Goal: Information Seeking & Learning: Learn about a topic

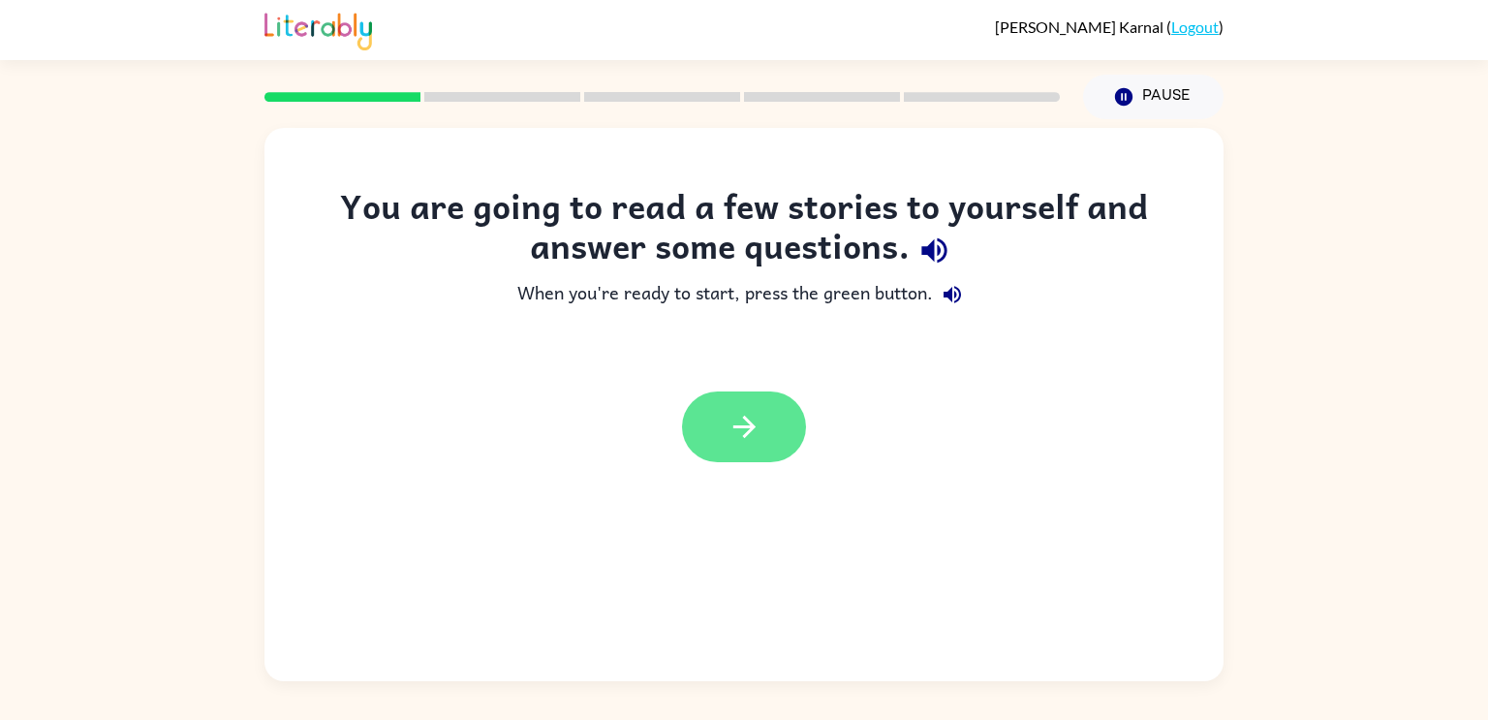
click at [740, 430] on icon "button" at bounding box center [744, 427] width 34 height 34
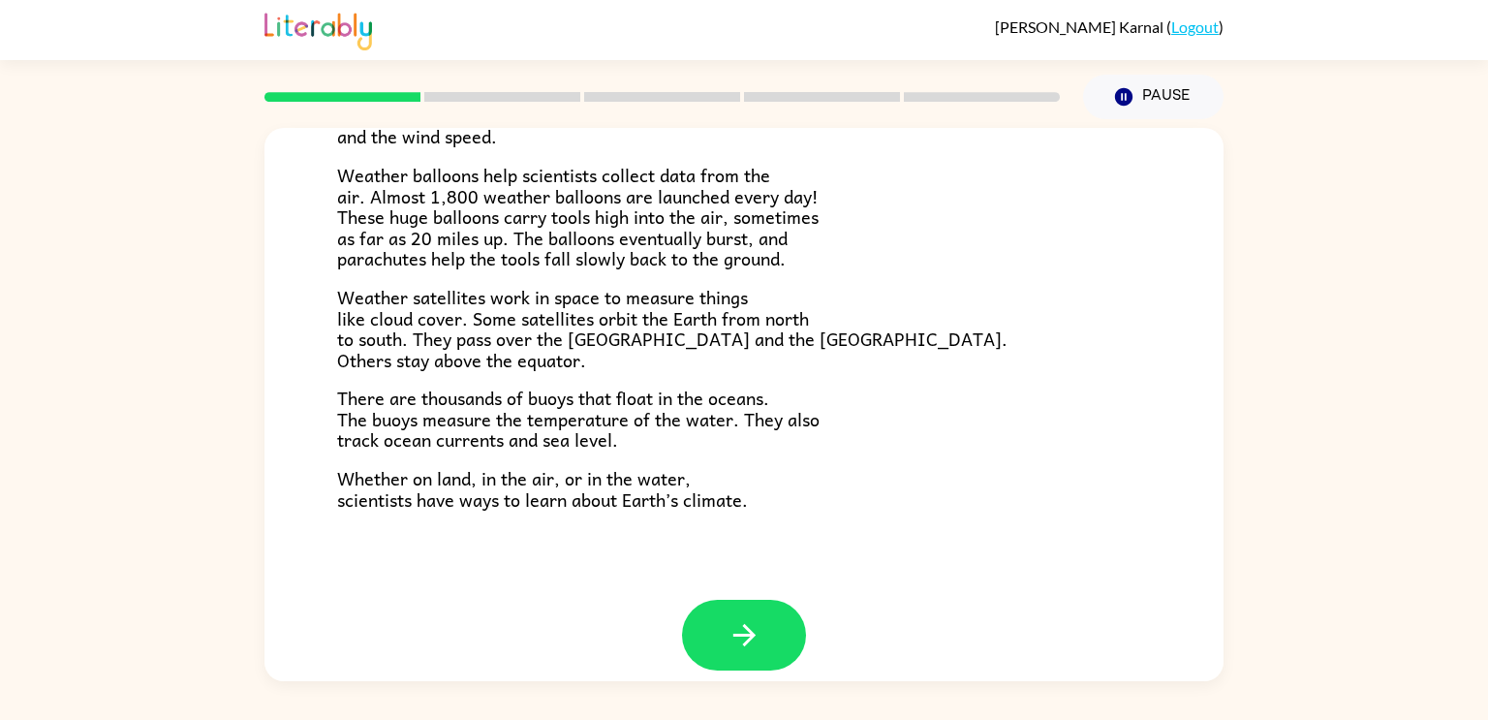
scroll to position [519, 0]
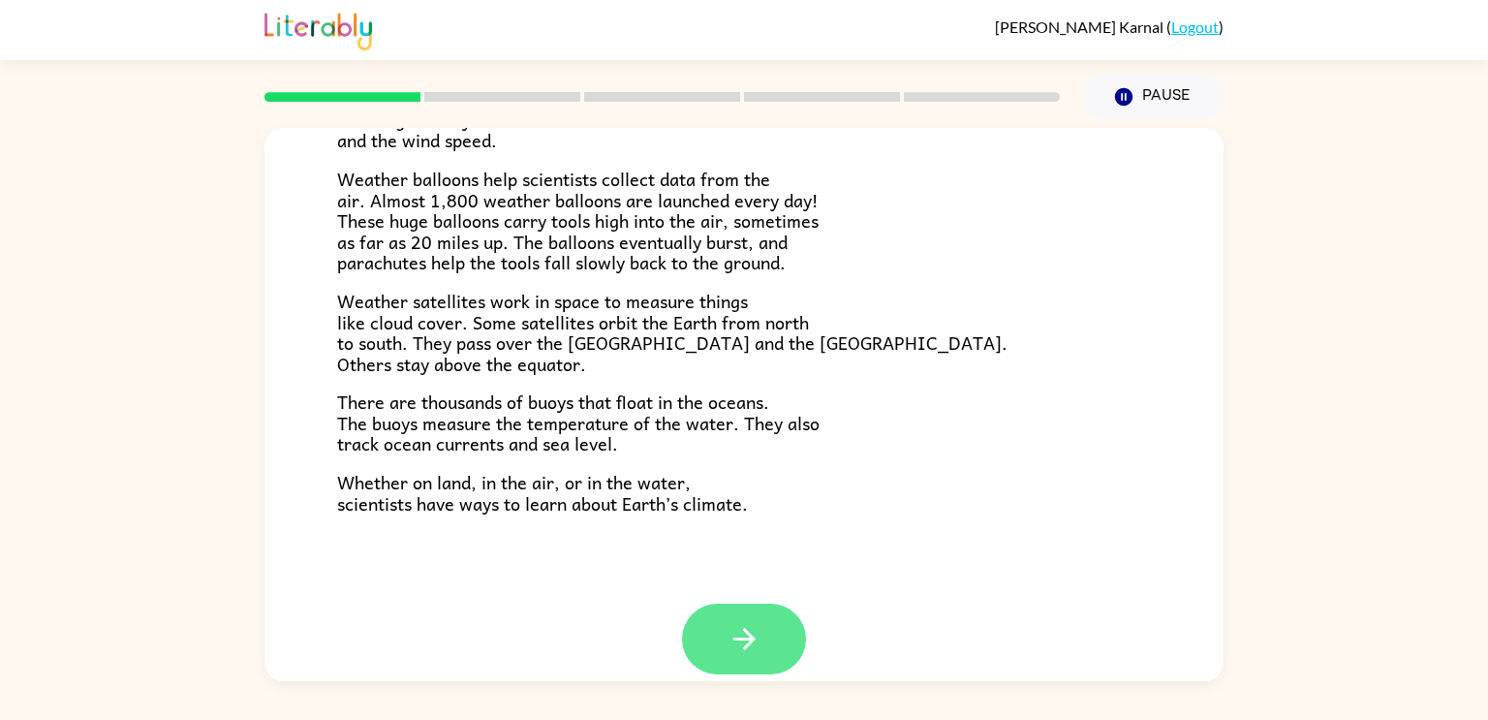
click at [748, 640] on icon "button" at bounding box center [744, 639] width 34 height 34
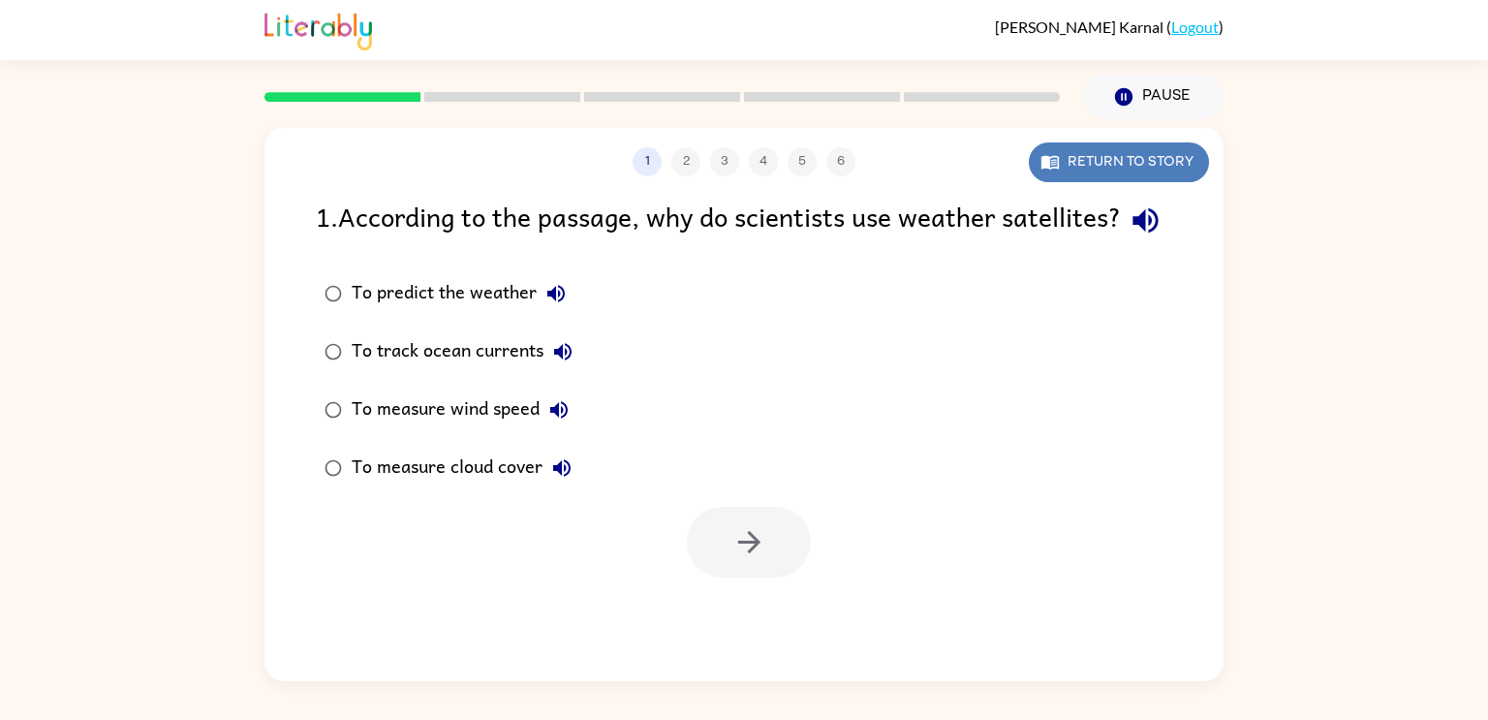
click at [1112, 171] on button "Return to story" at bounding box center [1119, 162] width 180 height 40
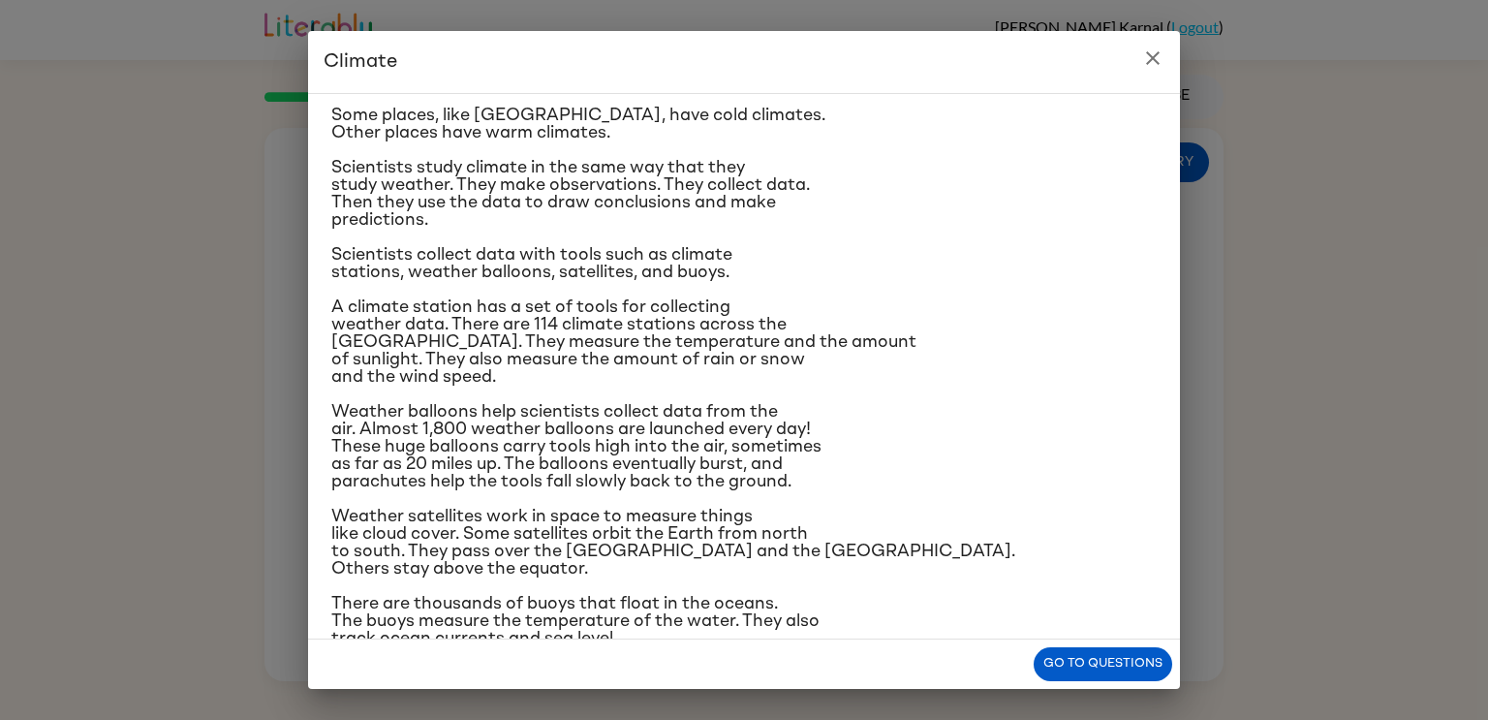
scroll to position [183, 0]
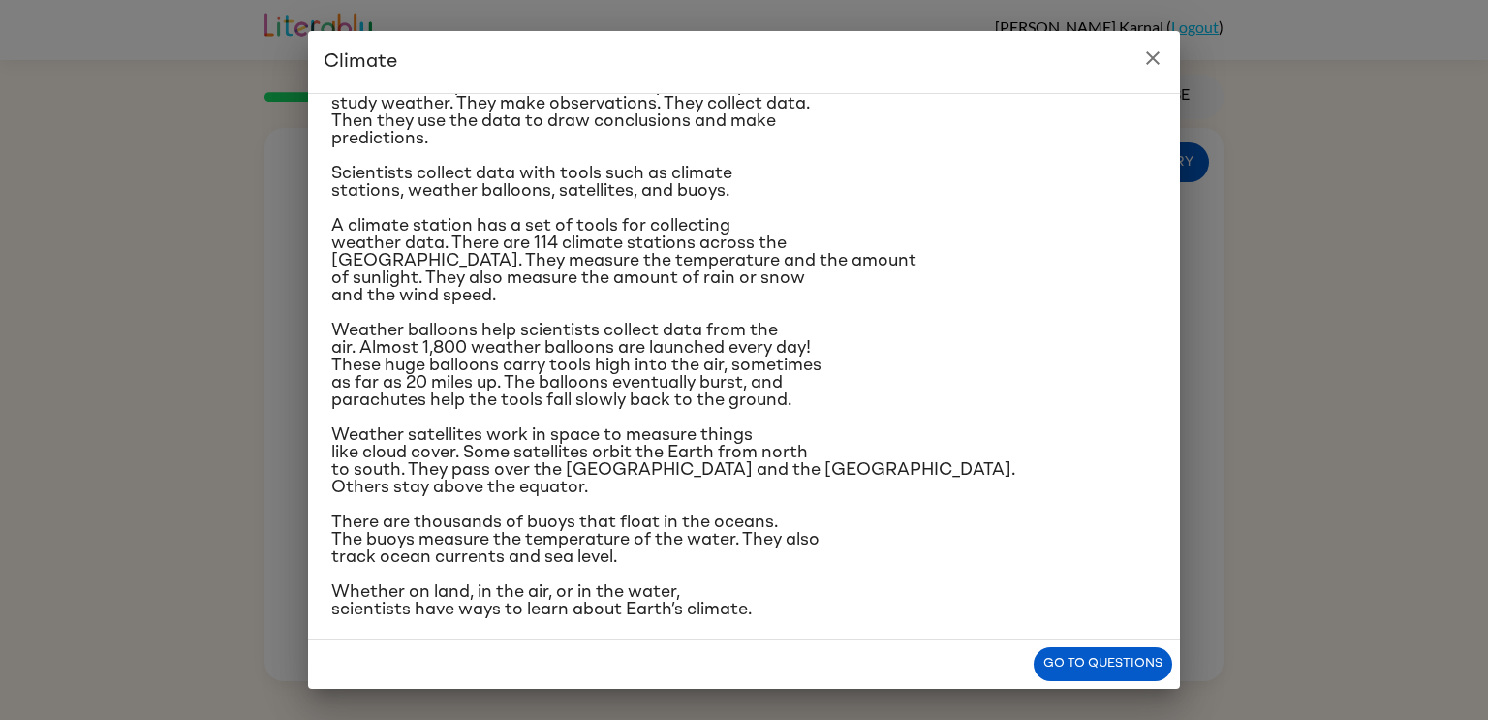
click at [1151, 71] on button "close" at bounding box center [1152, 58] width 39 height 39
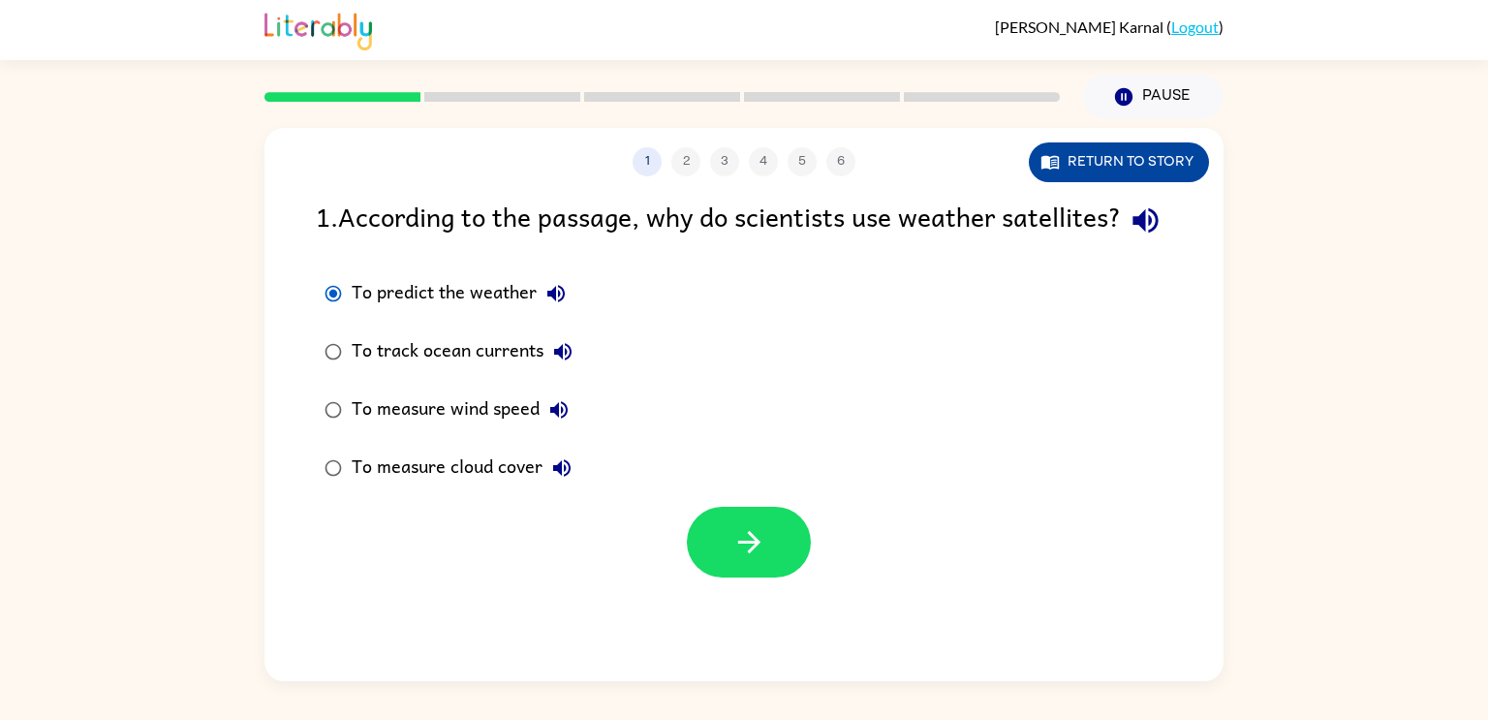
click at [1139, 177] on button "Return to story" at bounding box center [1119, 162] width 180 height 40
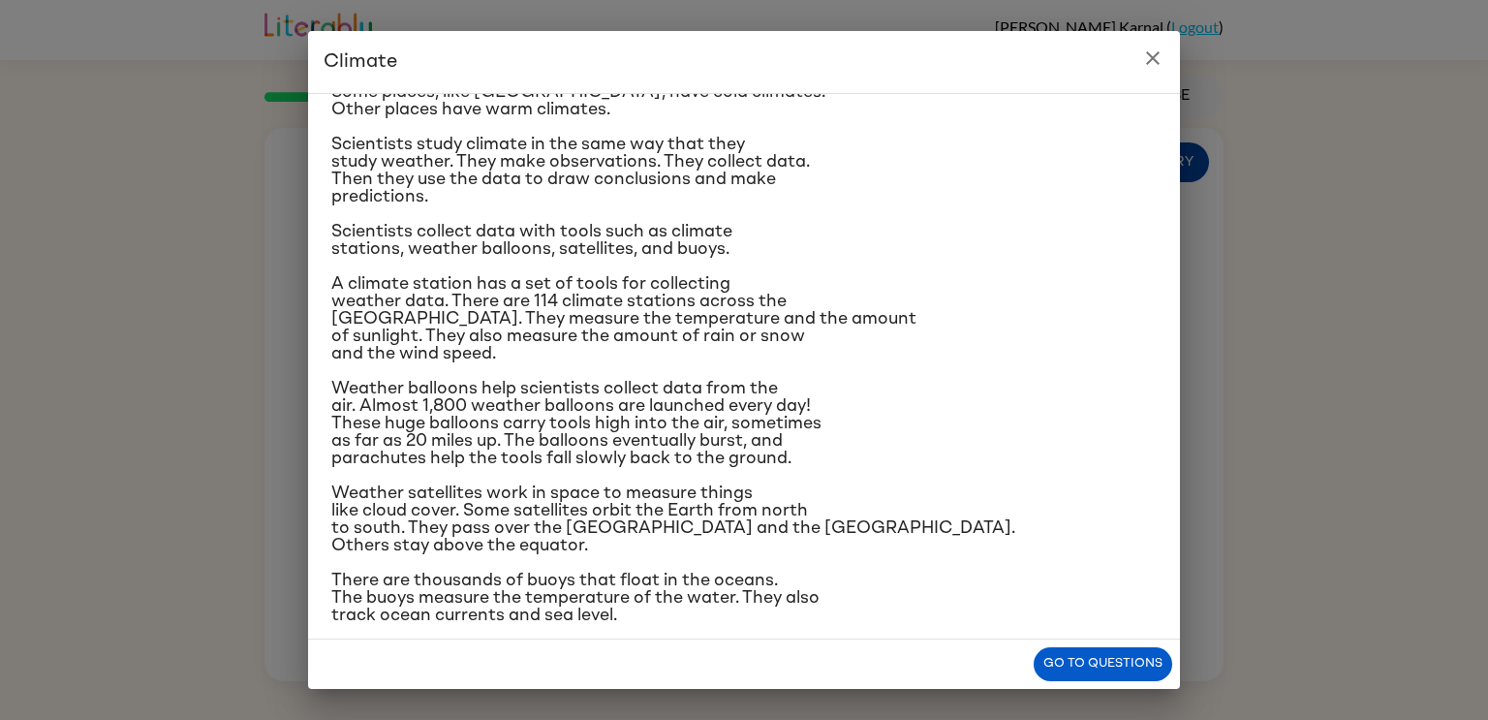
scroll to position [129, 0]
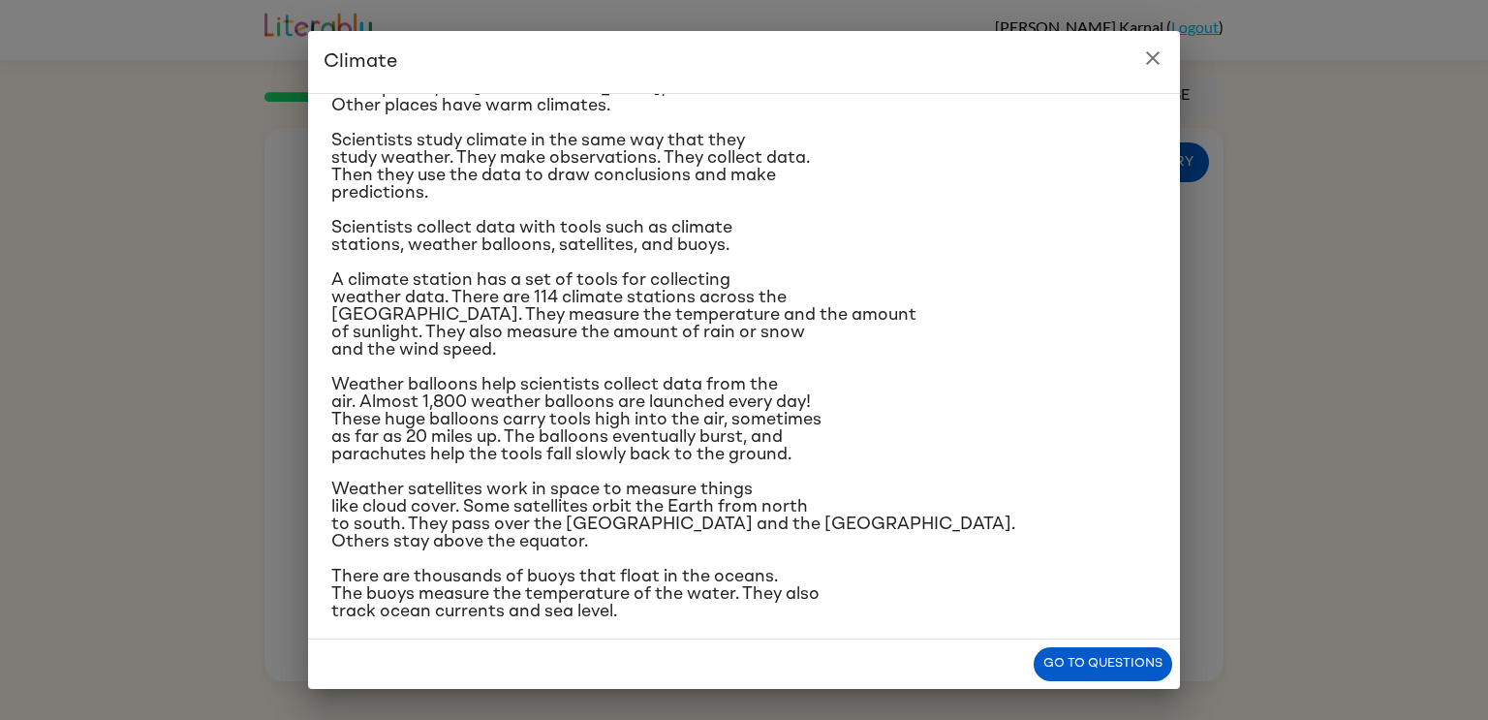
click at [1152, 69] on icon "close" at bounding box center [1152, 57] width 23 height 23
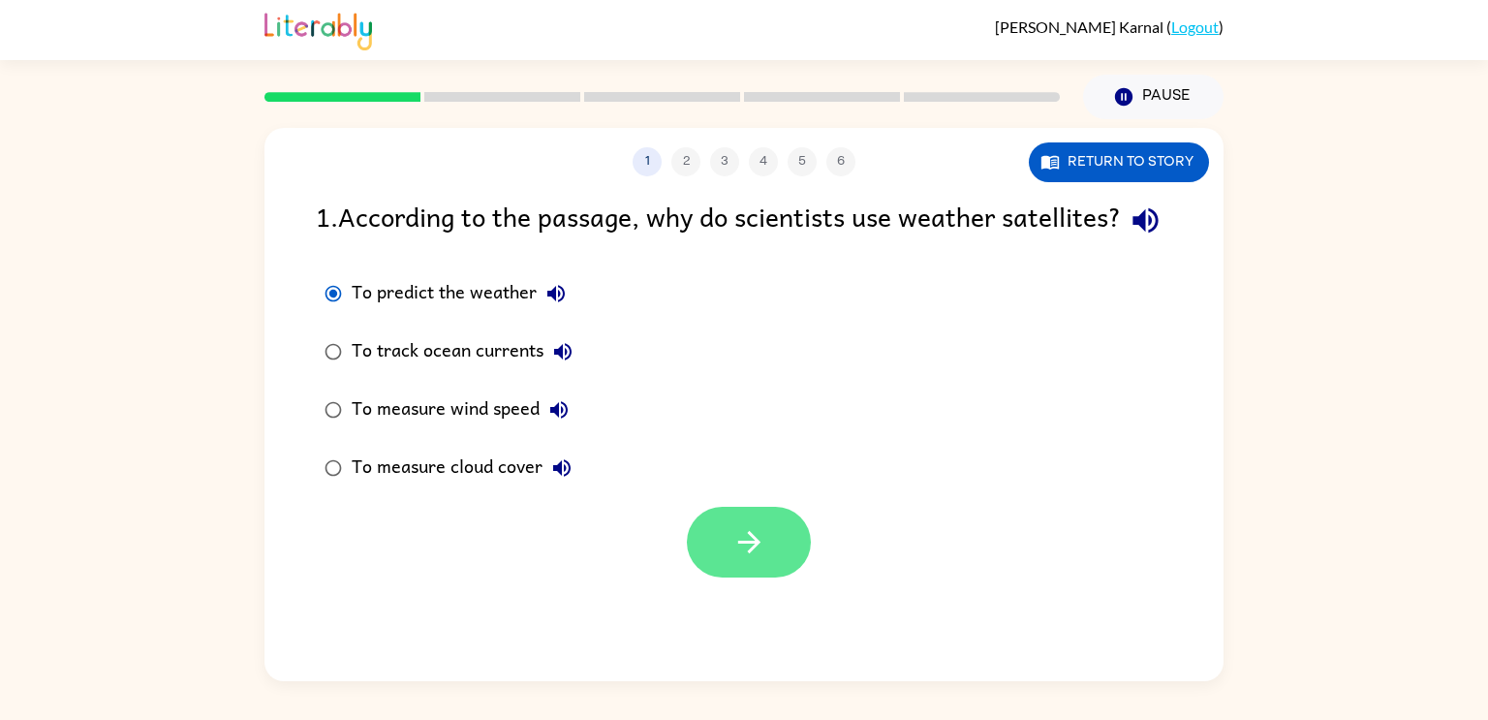
click at [732, 559] on icon "button" at bounding box center [749, 542] width 34 height 34
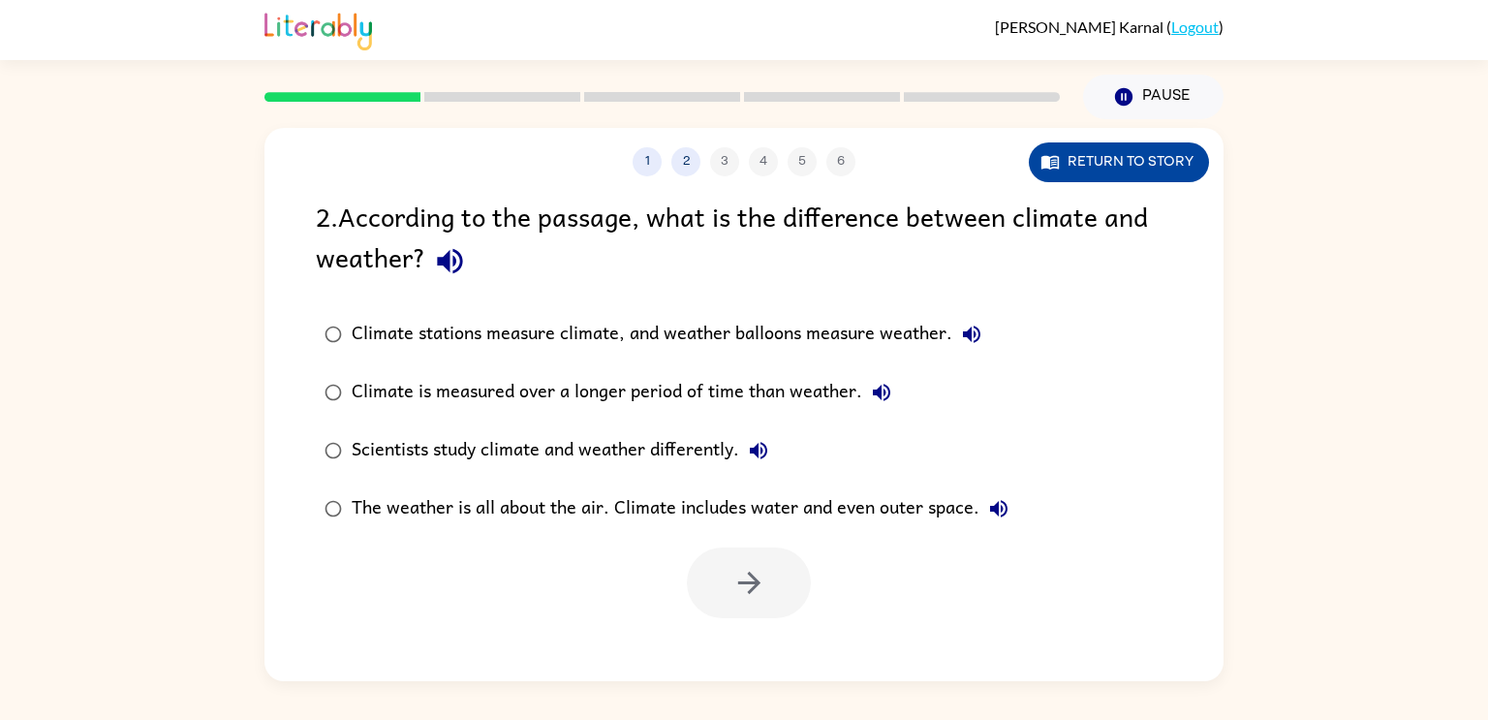
click at [1197, 157] on button "Return to story" at bounding box center [1119, 162] width 180 height 40
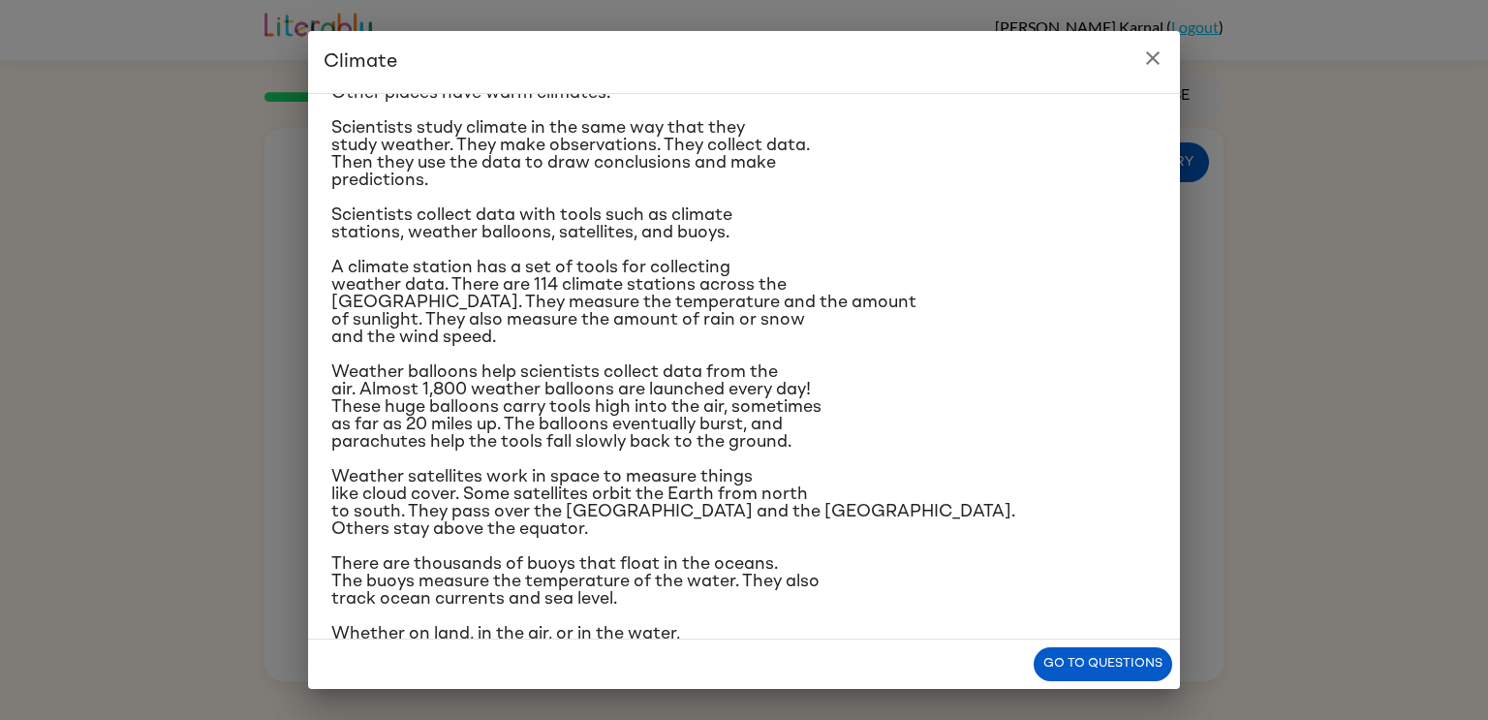
scroll to position [183, 0]
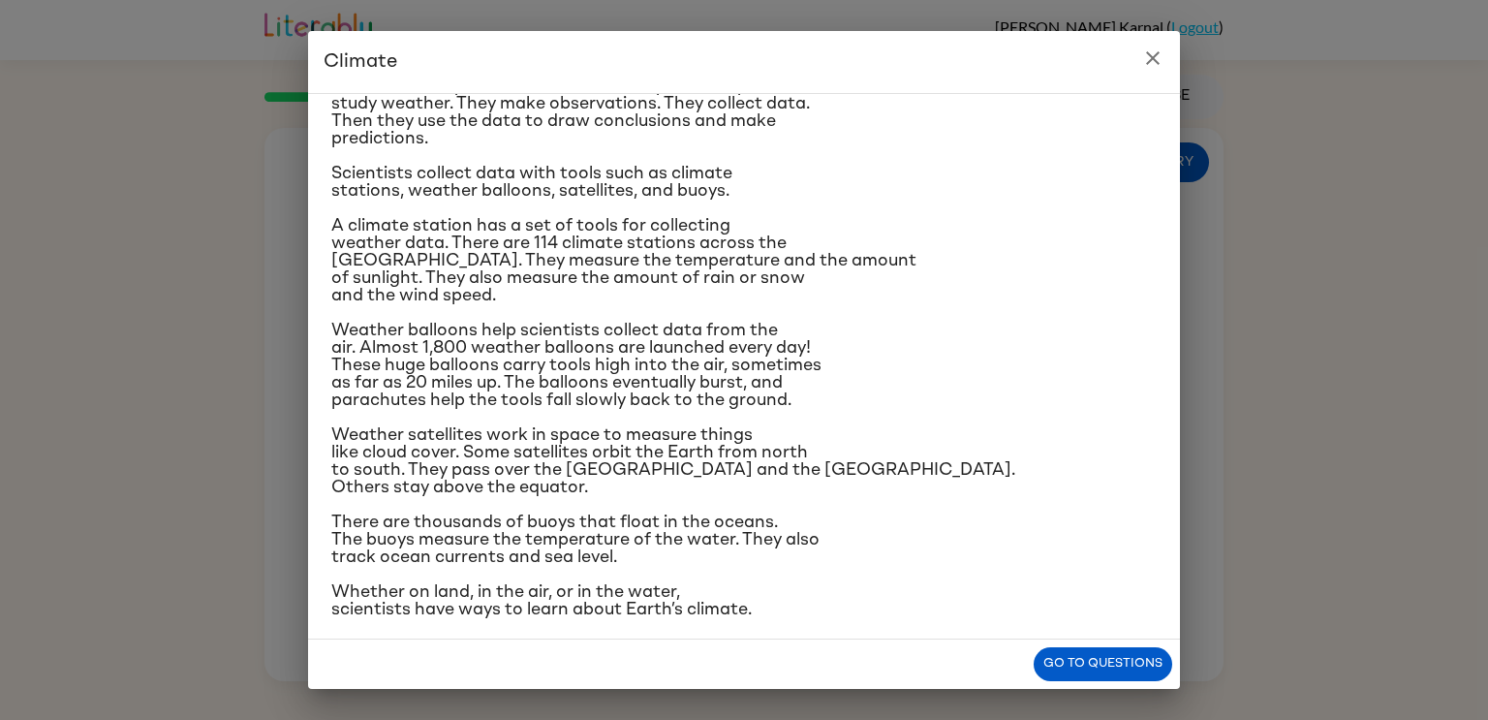
click at [1171, 63] on button "close" at bounding box center [1152, 58] width 39 height 39
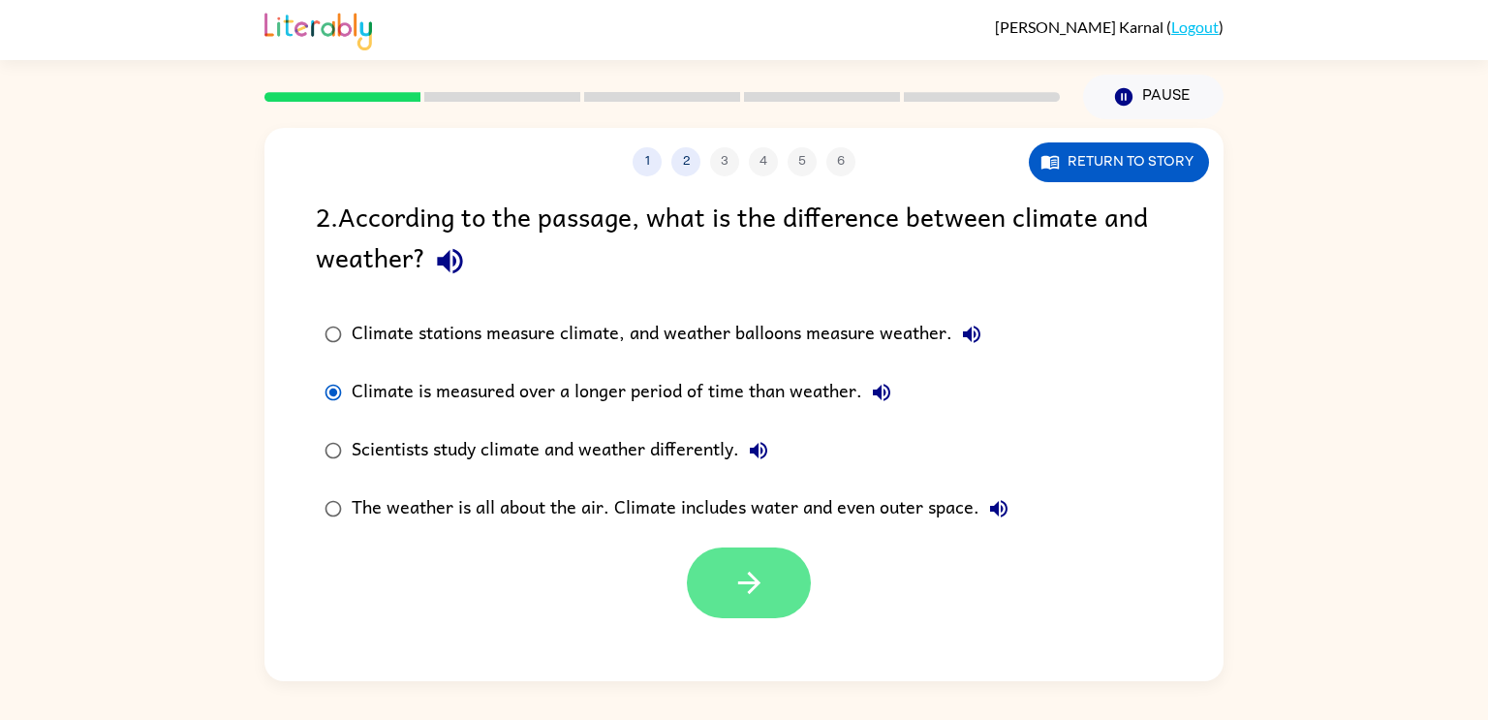
click at [762, 571] on icon "button" at bounding box center [749, 583] width 34 height 34
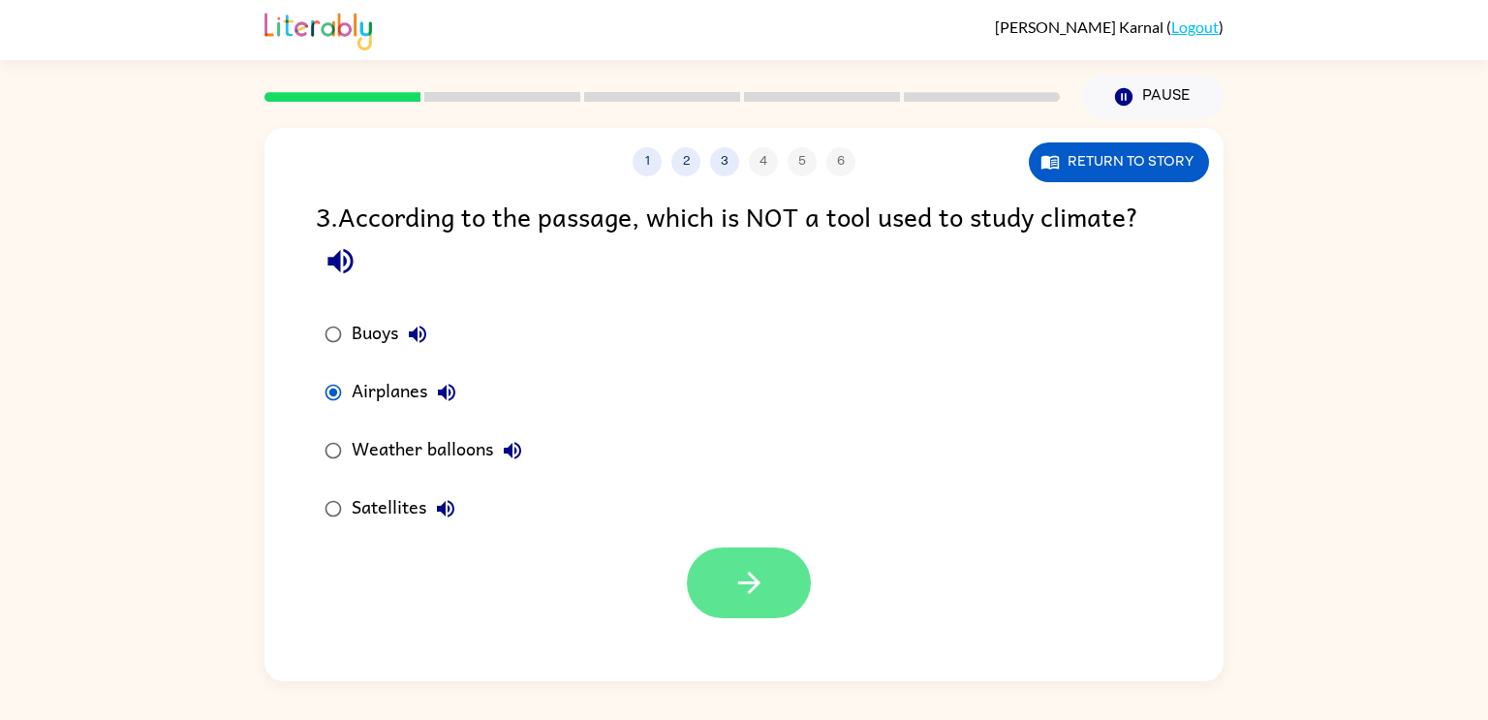
click at [735, 599] on icon "button" at bounding box center [749, 583] width 34 height 34
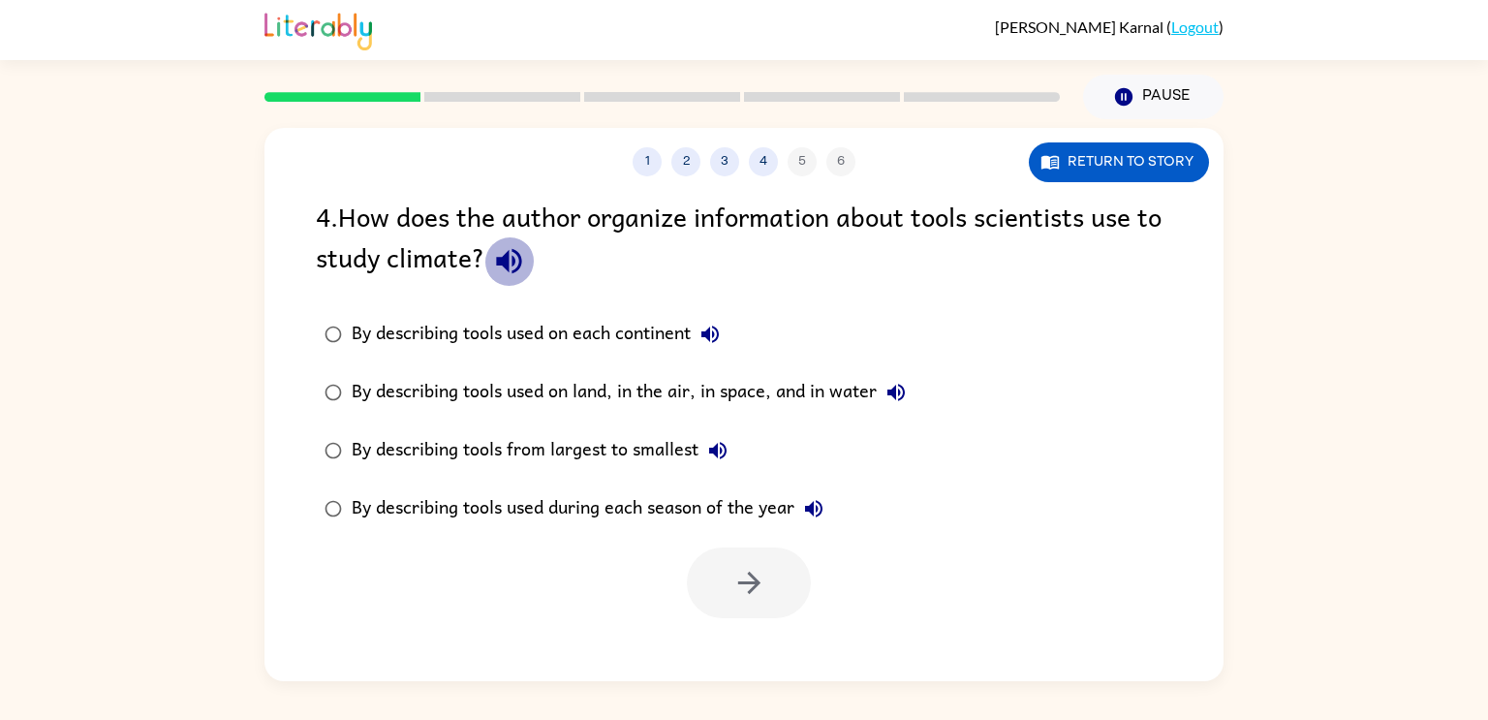
click at [503, 263] on icon "button" at bounding box center [508, 261] width 25 height 25
click at [700, 329] on button "By describing tools used on each continent" at bounding box center [710, 334] width 39 height 39
click at [1087, 170] on button "Return to story" at bounding box center [1119, 162] width 180 height 40
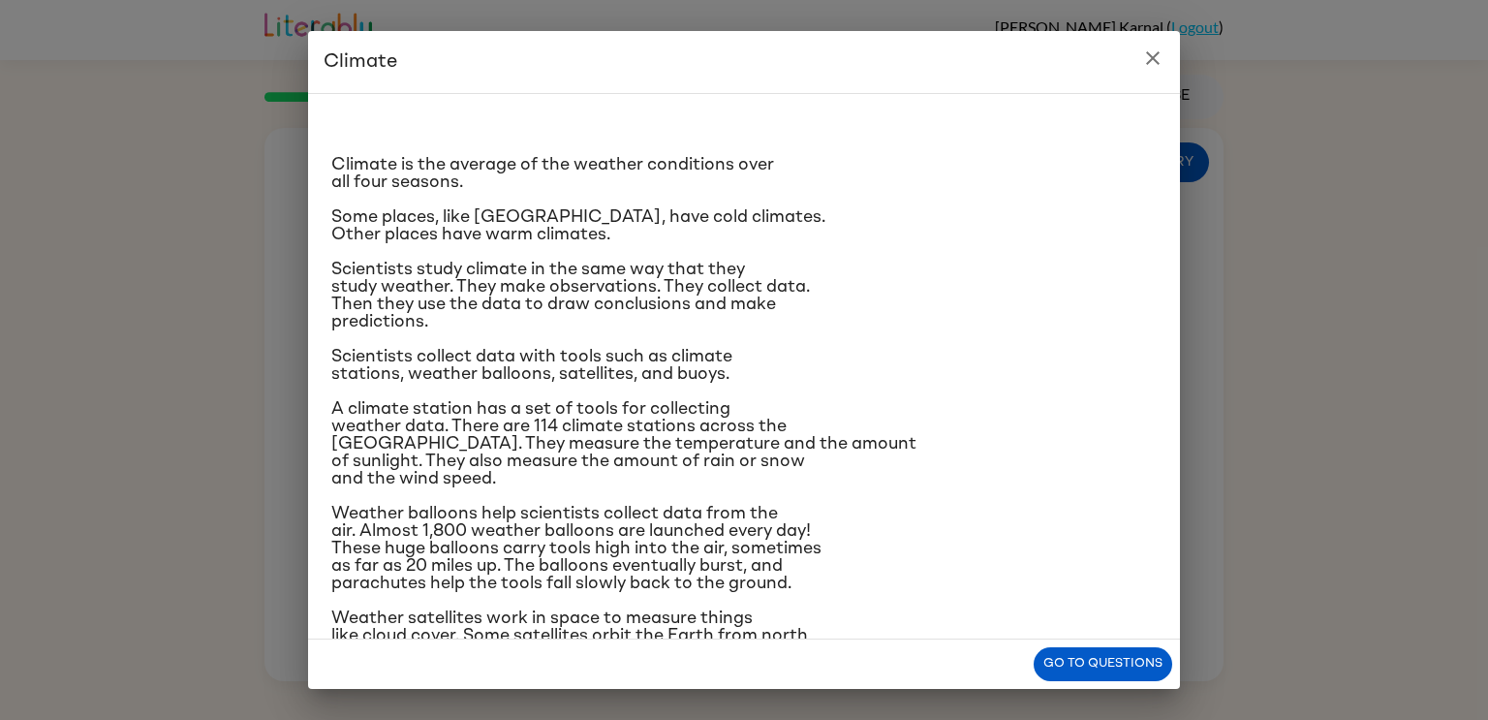
click at [1152, 57] on icon "close" at bounding box center [1153, 58] width 14 height 14
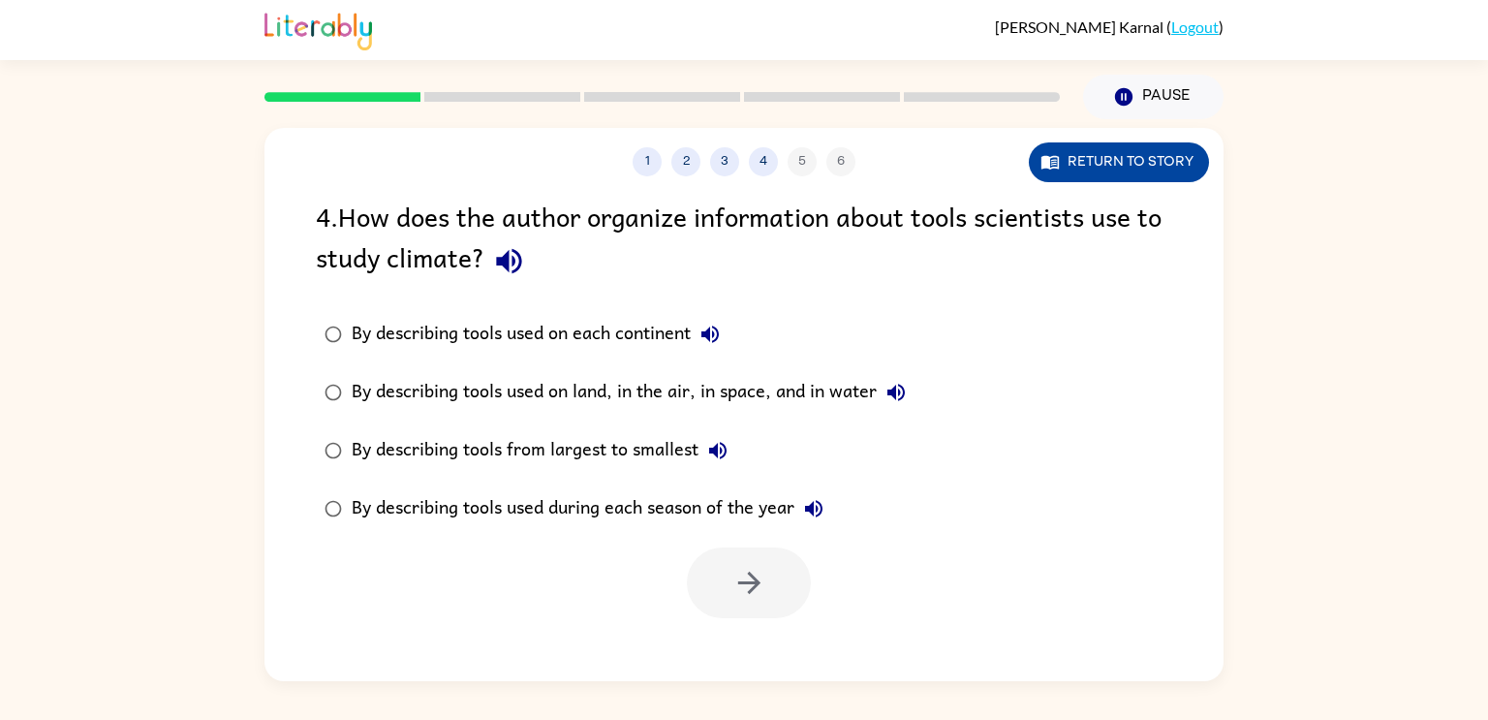
click at [1149, 157] on button "Return to story" at bounding box center [1119, 162] width 180 height 40
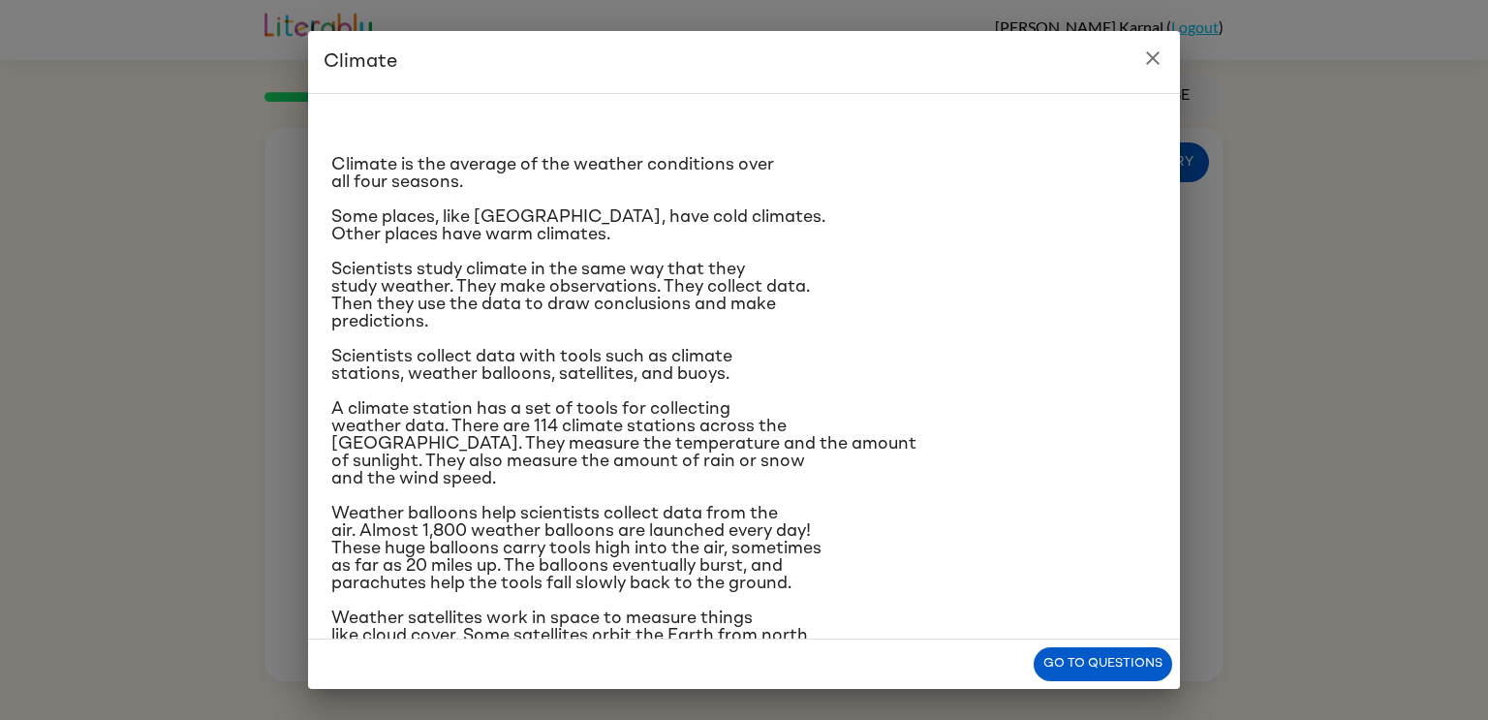
click at [1166, 42] on h2 "Climate" at bounding box center [744, 62] width 872 height 62
click at [1157, 58] on icon "close" at bounding box center [1152, 57] width 23 height 23
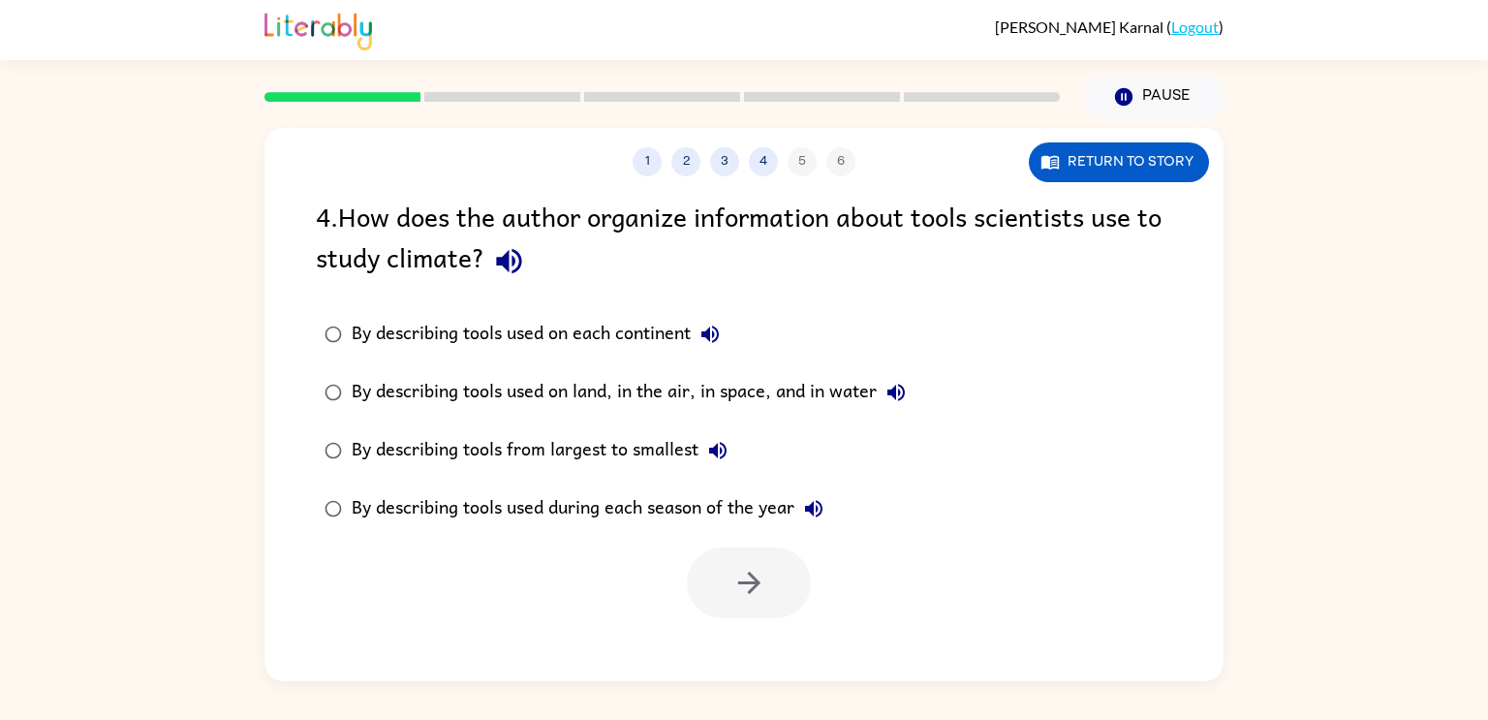
click at [511, 255] on icon "button" at bounding box center [509, 261] width 34 height 34
click at [711, 325] on icon "button" at bounding box center [709, 334] width 23 height 23
click at [899, 387] on icon "button" at bounding box center [895, 392] width 17 height 17
click at [719, 445] on icon "button" at bounding box center [717, 450] width 17 height 17
click at [716, 446] on icon "button" at bounding box center [717, 450] width 23 height 23
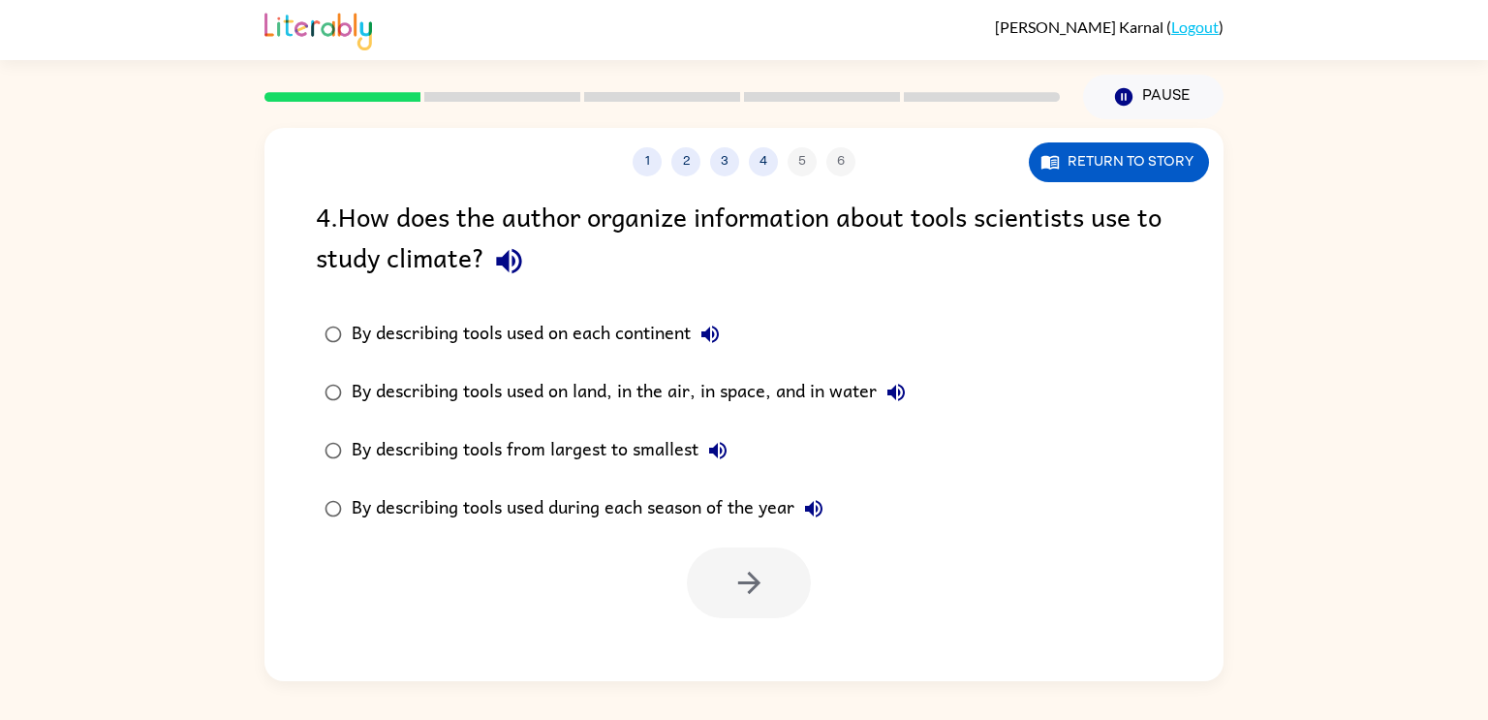
click at [813, 506] on icon "button" at bounding box center [813, 508] width 23 height 23
click at [703, 325] on icon "button" at bounding box center [709, 334] width 23 height 23
click at [804, 638] on div "1 2 3 4 5 6 Return to story 4 . How does the author organize information about …" at bounding box center [743, 404] width 959 height 553
click at [749, 530] on label "By describing tools used during each season of the year" at bounding box center [615, 509] width 620 height 58
click at [735, 593] on icon "button" at bounding box center [749, 583] width 34 height 34
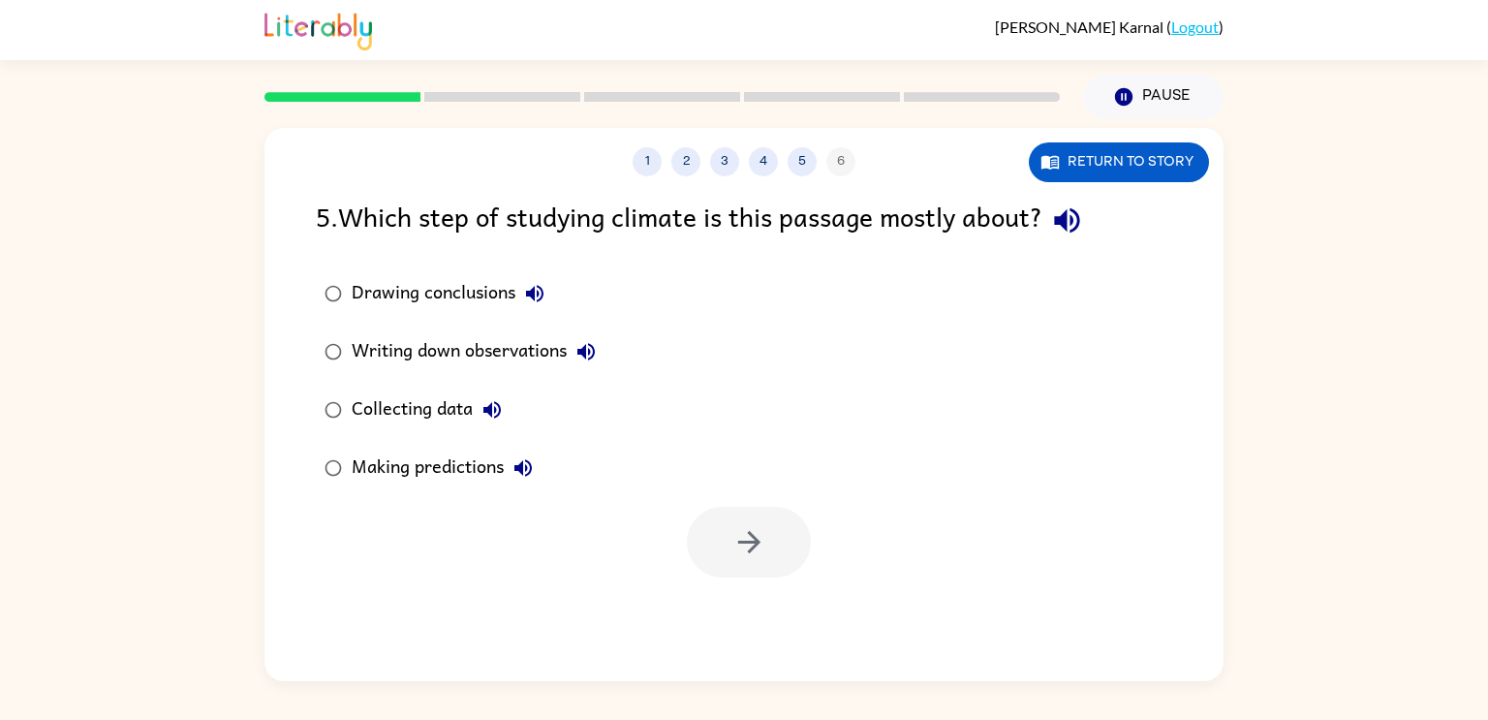
click at [1084, 214] on icon "button" at bounding box center [1067, 220] width 34 height 34
click at [491, 408] on icon "button" at bounding box center [491, 409] width 17 height 17
click at [711, 542] on button "button" at bounding box center [749, 542] width 124 height 71
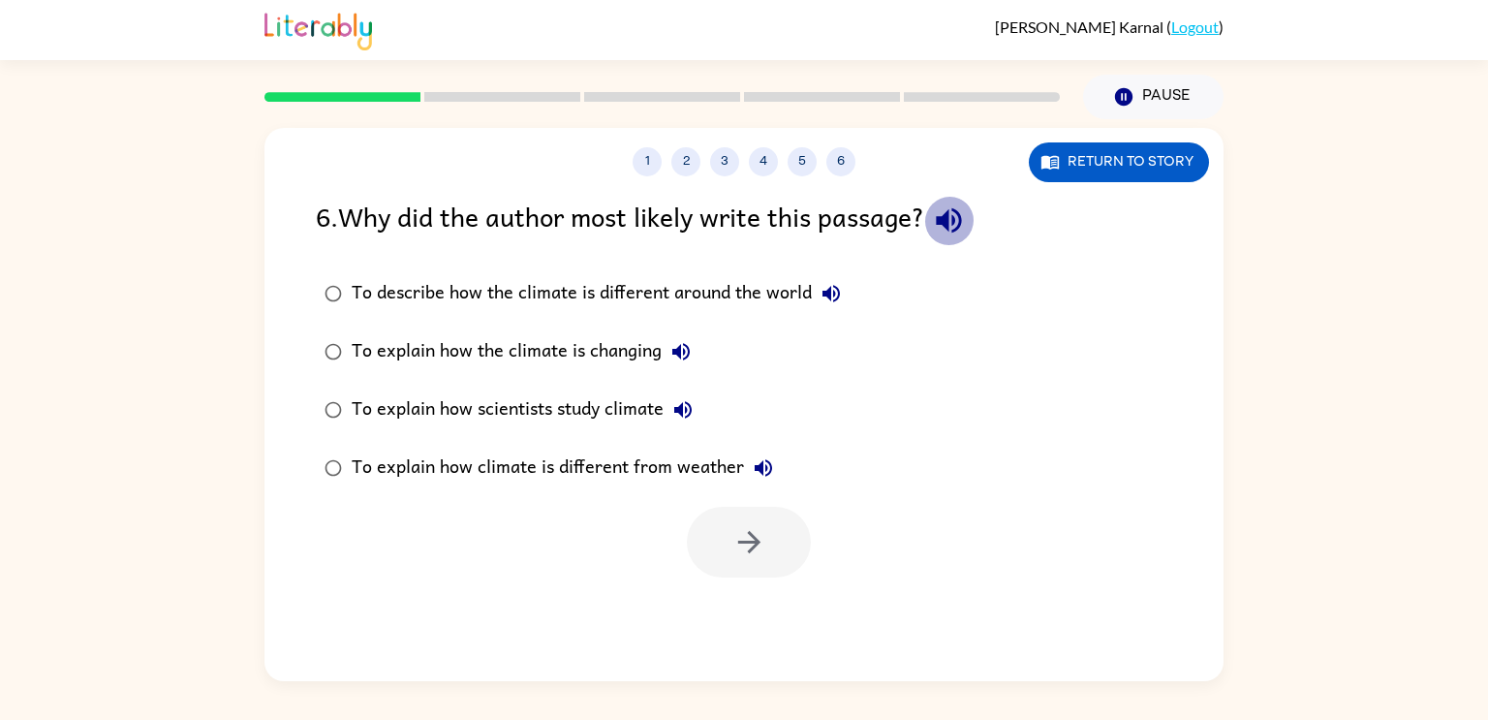
click at [953, 222] on icon "button" at bounding box center [948, 220] width 25 height 25
click at [828, 278] on button "To describe how the climate is different around the world" at bounding box center [831, 293] width 39 height 39
click at [676, 353] on icon "button" at bounding box center [680, 351] width 17 height 17
click at [687, 410] on icon "button" at bounding box center [682, 409] width 23 height 23
click at [764, 460] on icon "button" at bounding box center [763, 467] width 23 height 23
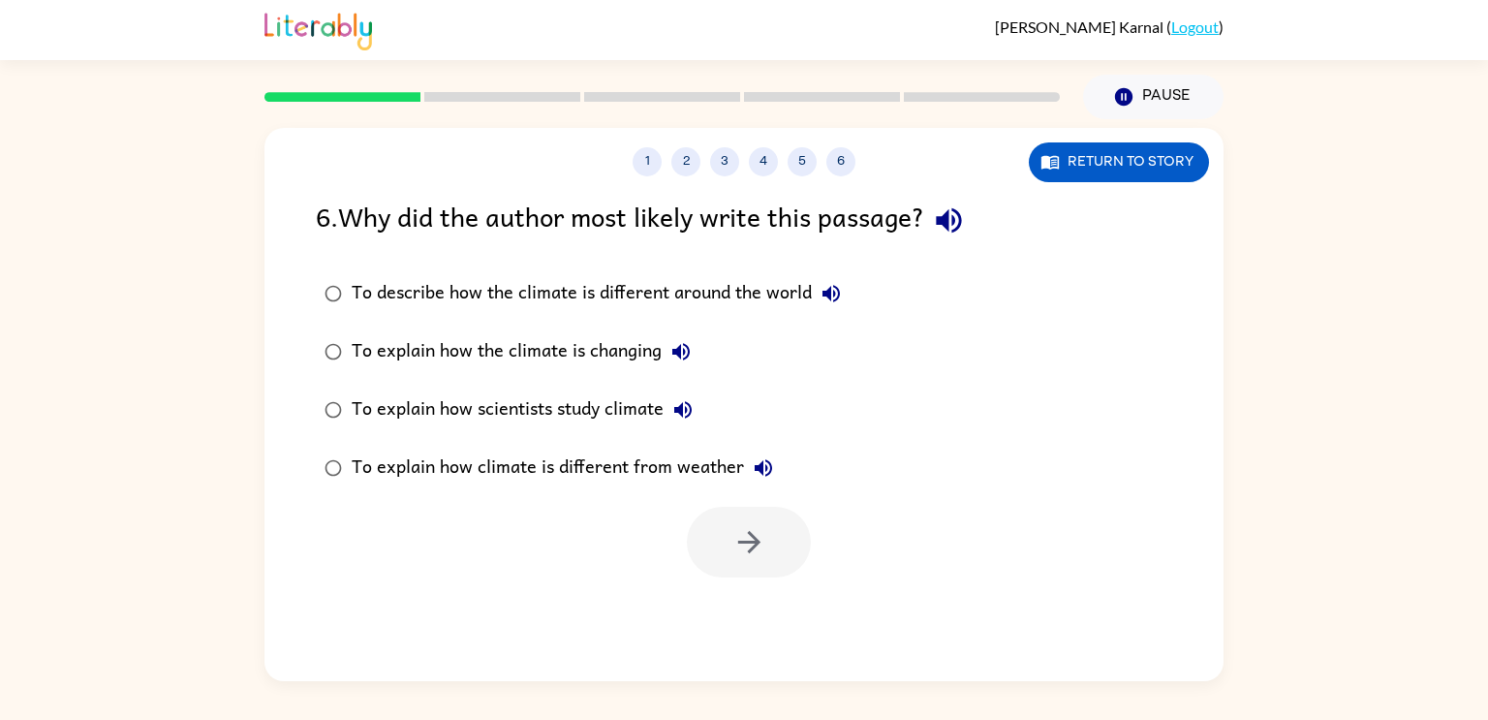
click at [467, 463] on div "To explain how climate is different from weather" at bounding box center [567, 468] width 431 height 39
click at [1115, 185] on div "1 2 3 4 5 6 Return to story 6 . Why did the author most likely write this passa…" at bounding box center [743, 404] width 959 height 553
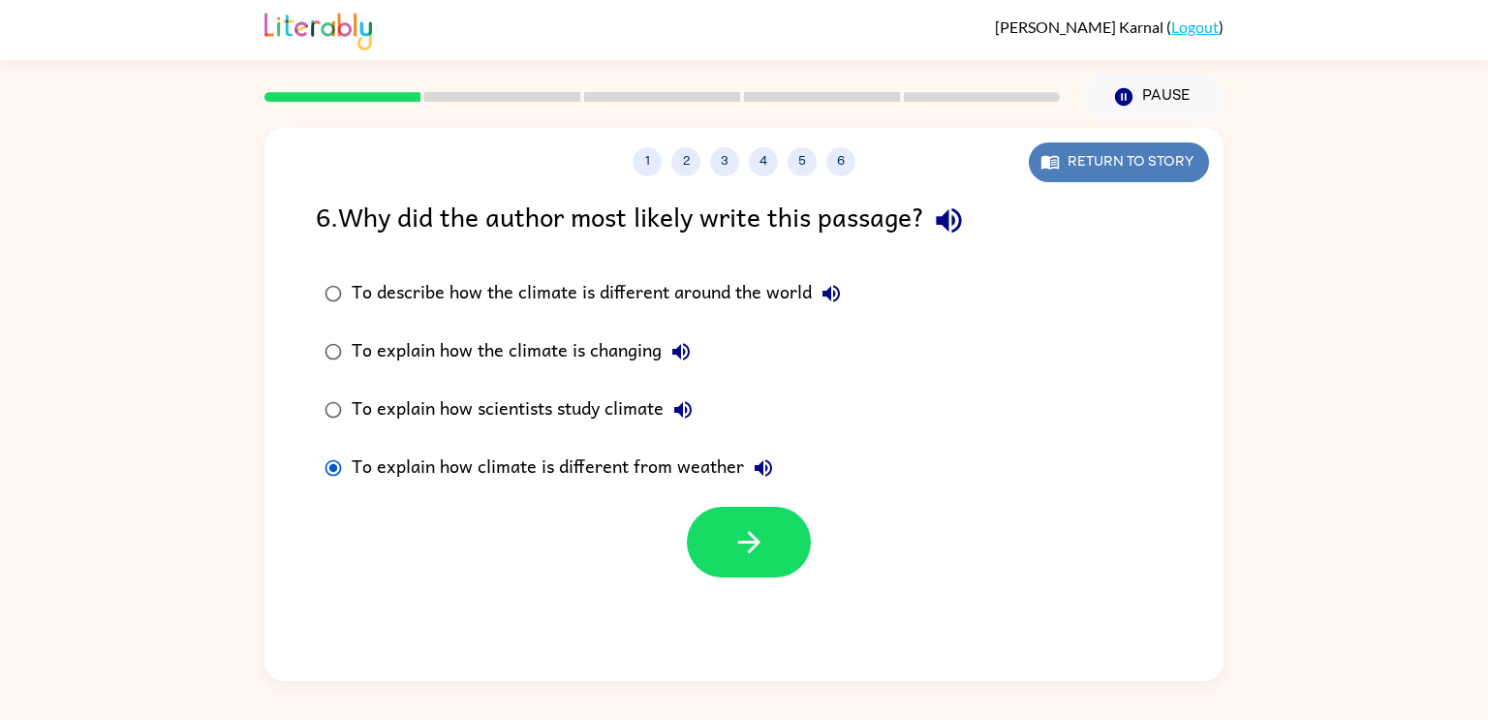
click at [1111, 177] on button "Return to story" at bounding box center [1119, 162] width 180 height 40
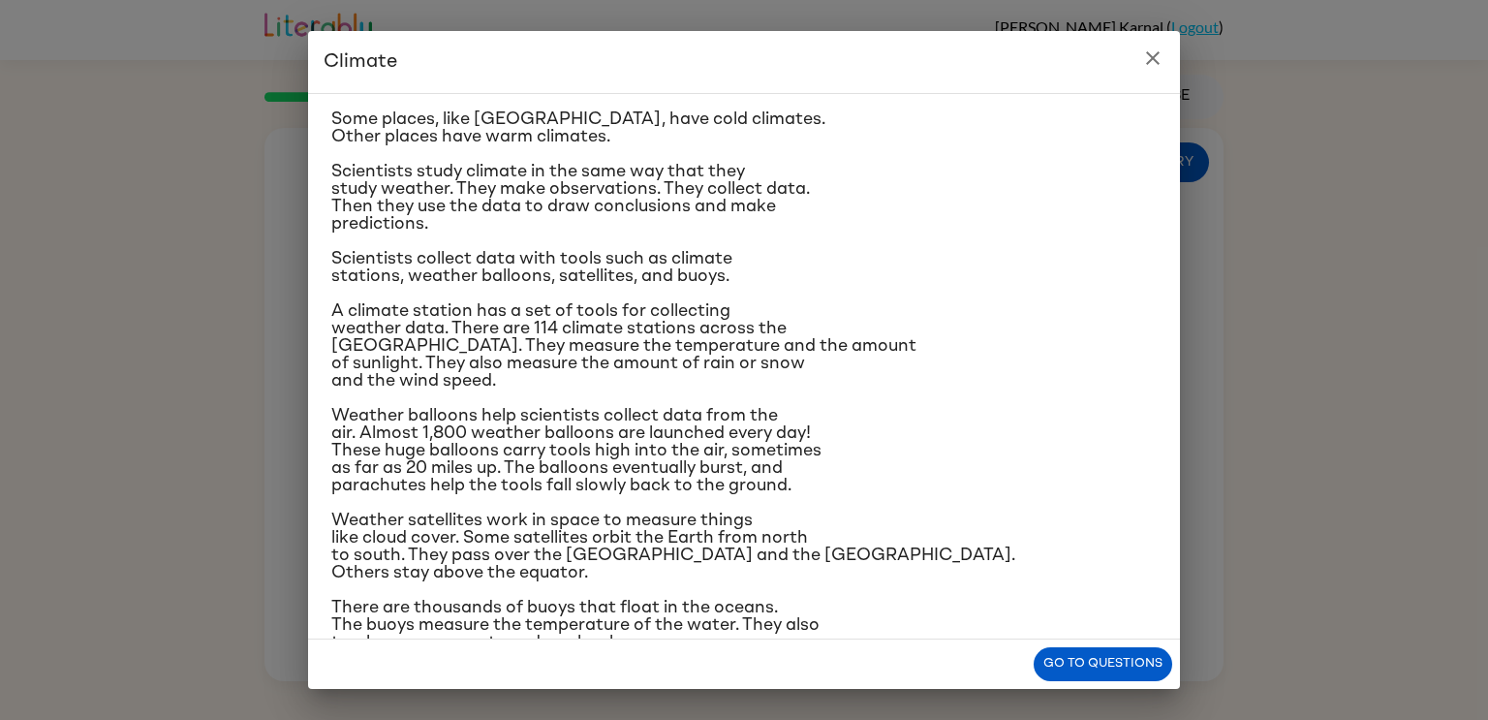
scroll to position [86, 0]
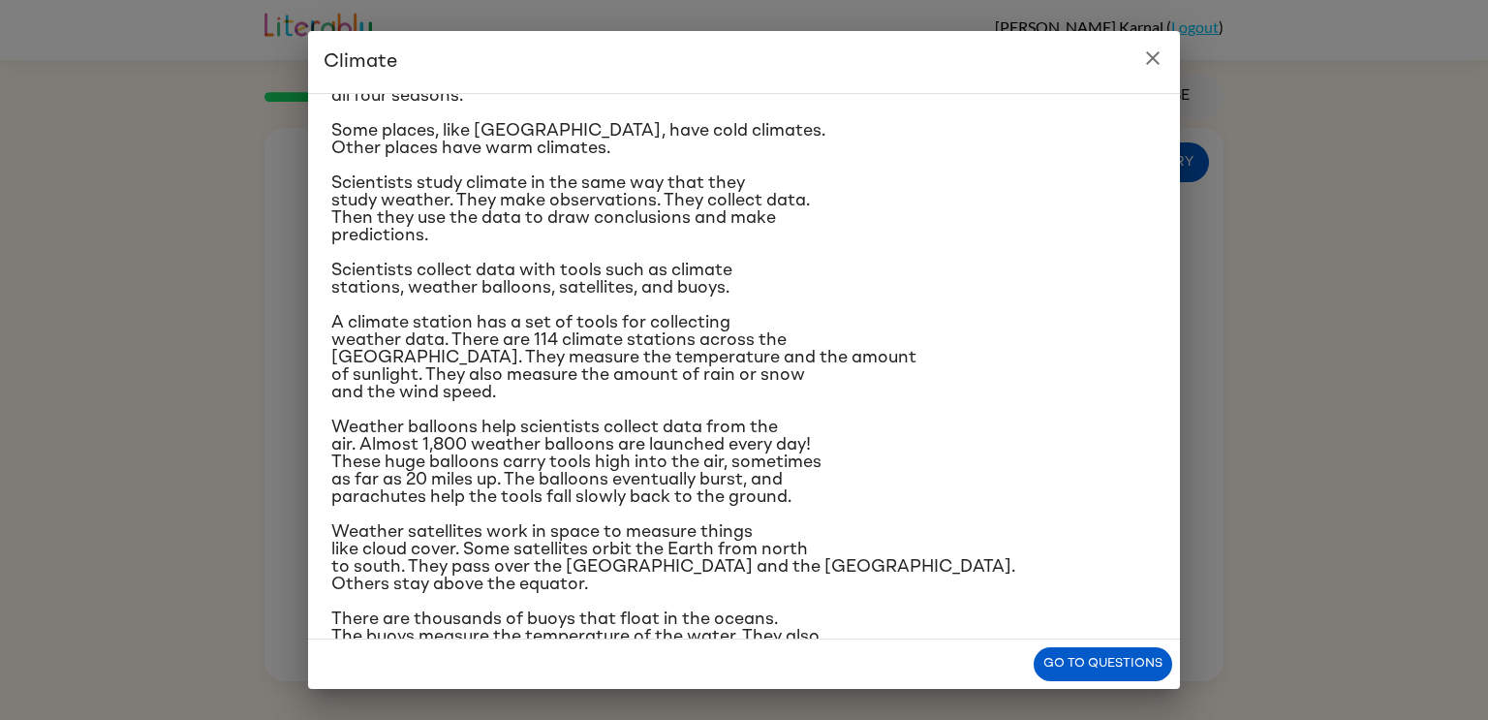
click at [1150, 75] on button "close" at bounding box center [1152, 58] width 39 height 39
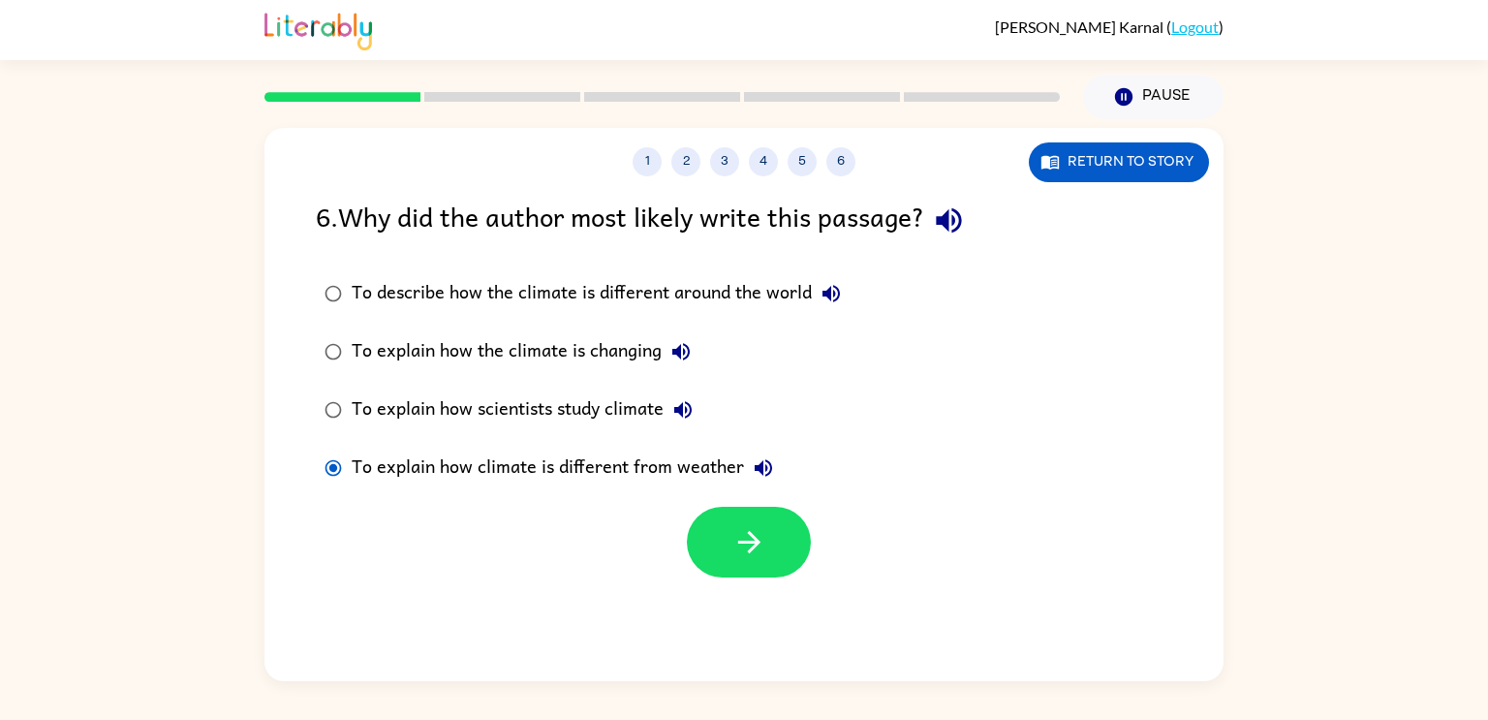
click at [956, 237] on icon "button" at bounding box center [949, 220] width 34 height 34
click at [749, 539] on icon "button" at bounding box center [749, 542] width 34 height 34
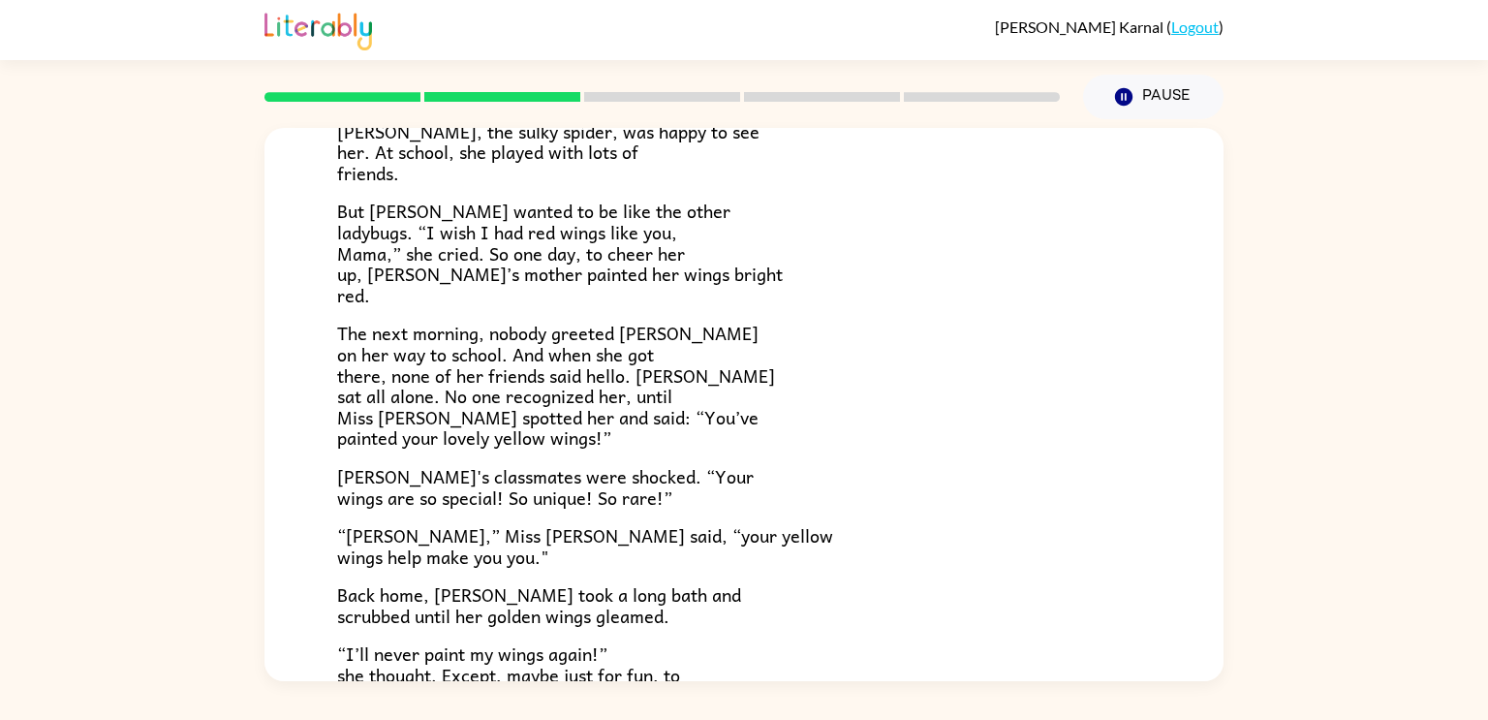
scroll to position [332, 0]
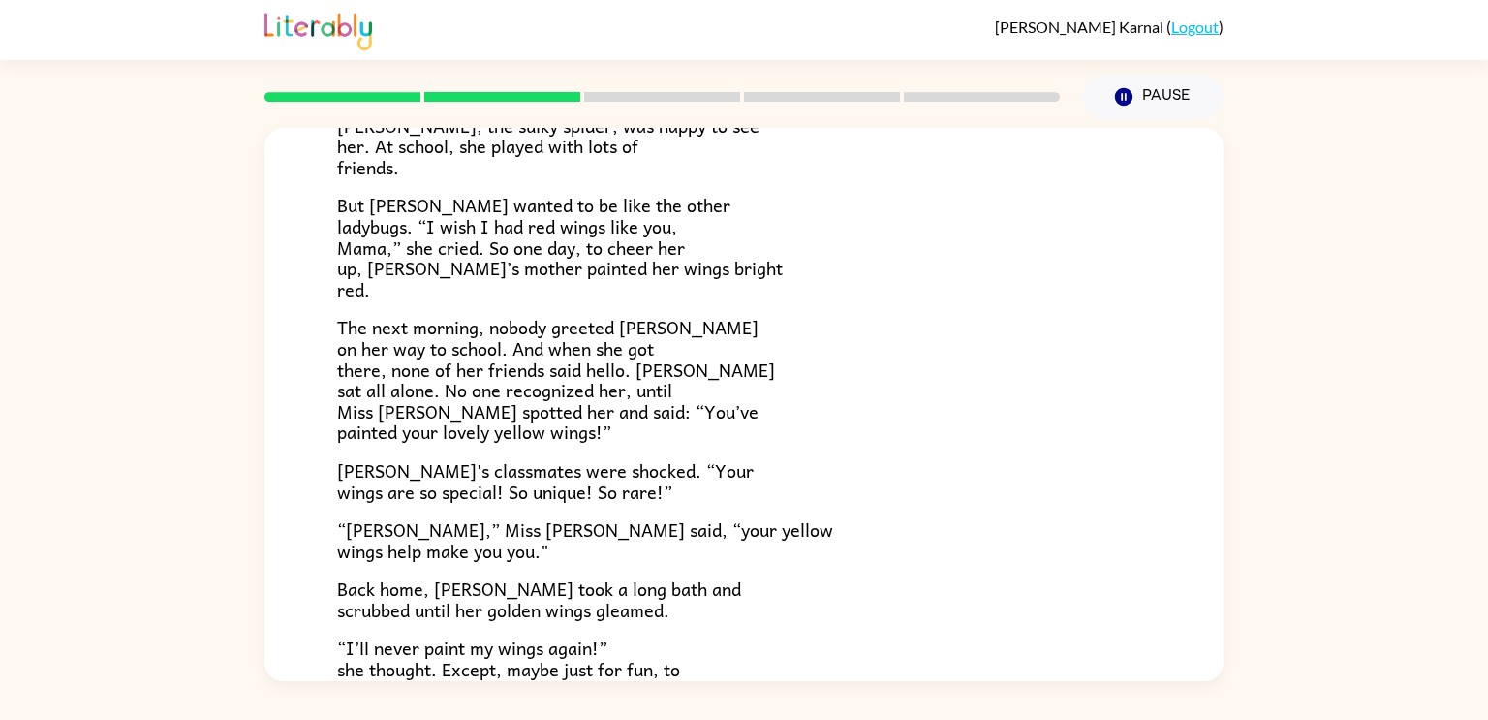
click at [1144, 63] on div "Pause Pause" at bounding box center [1153, 97] width 164 height 68
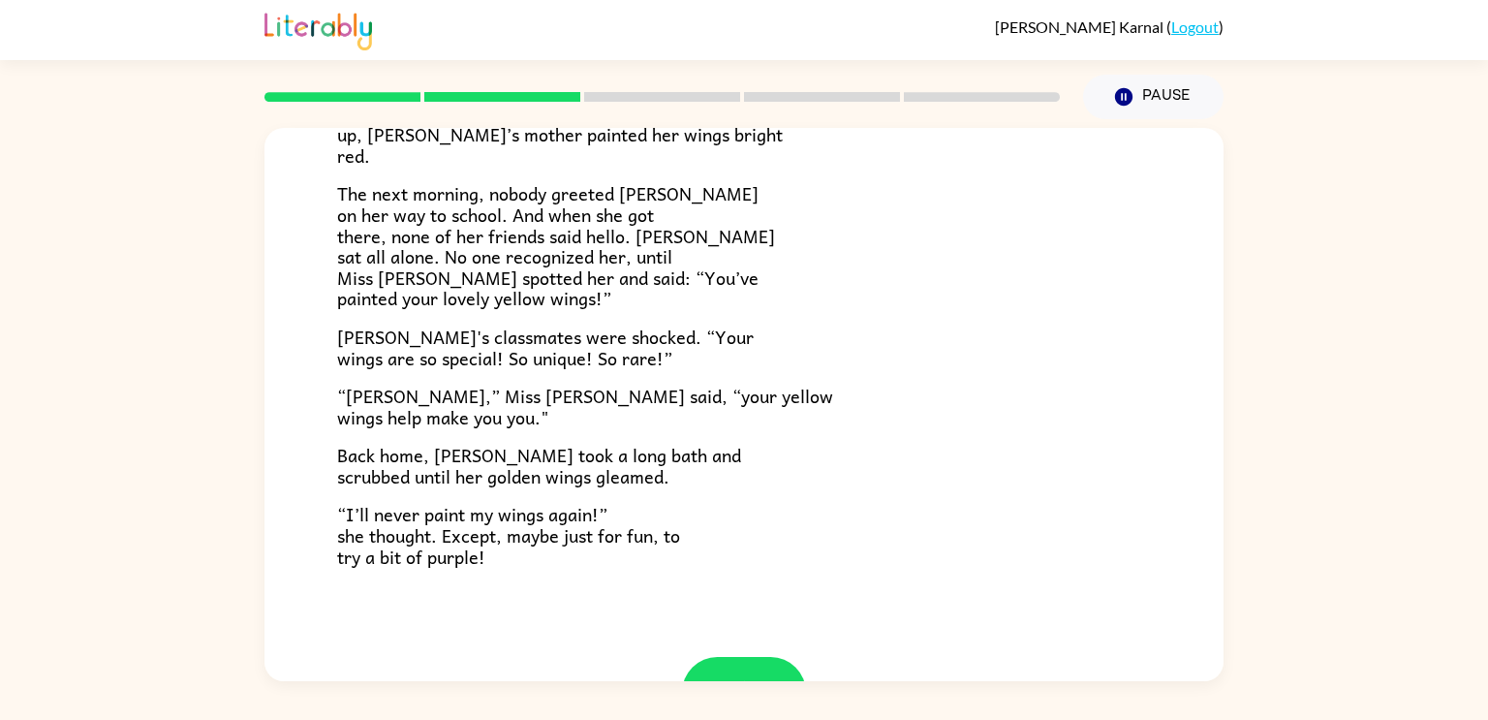
scroll to position [473, 0]
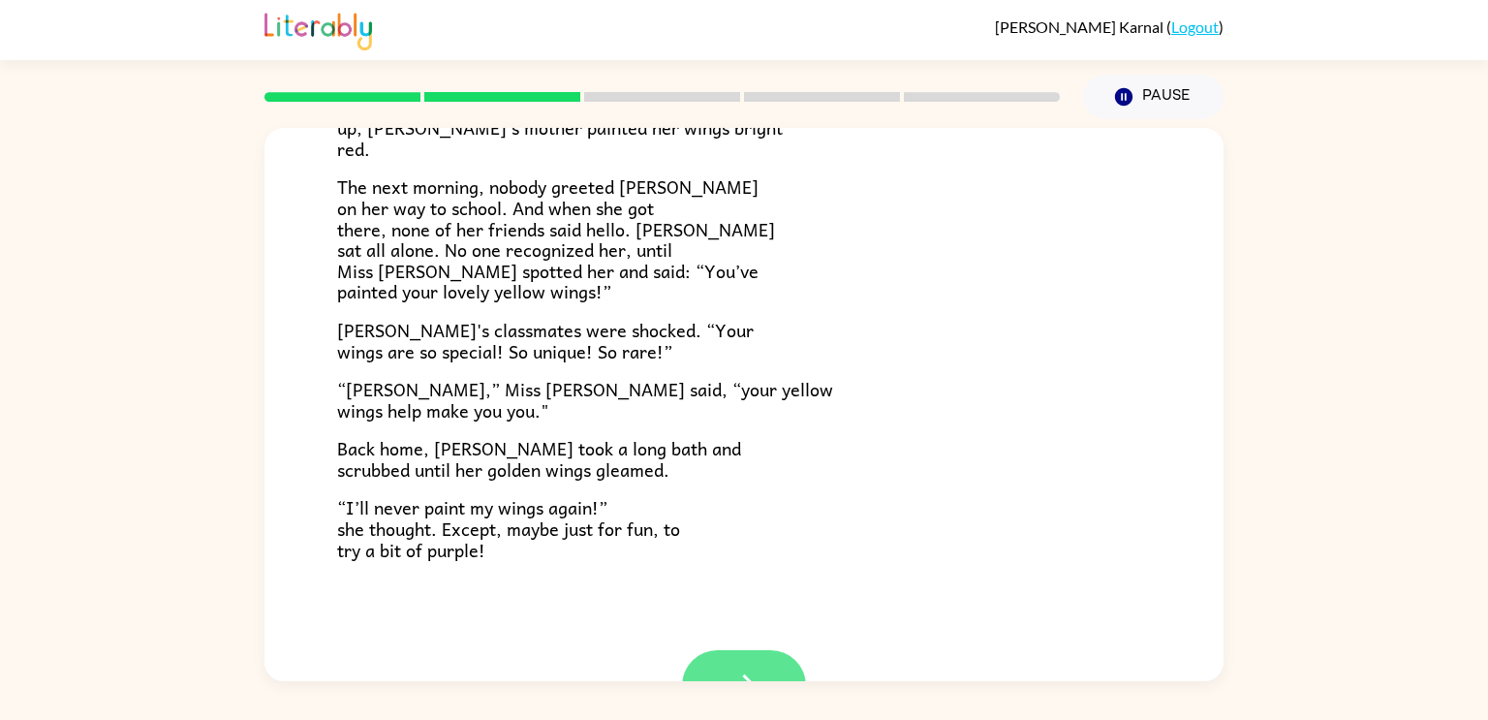
click at [735, 667] on button "button" at bounding box center [744, 685] width 124 height 71
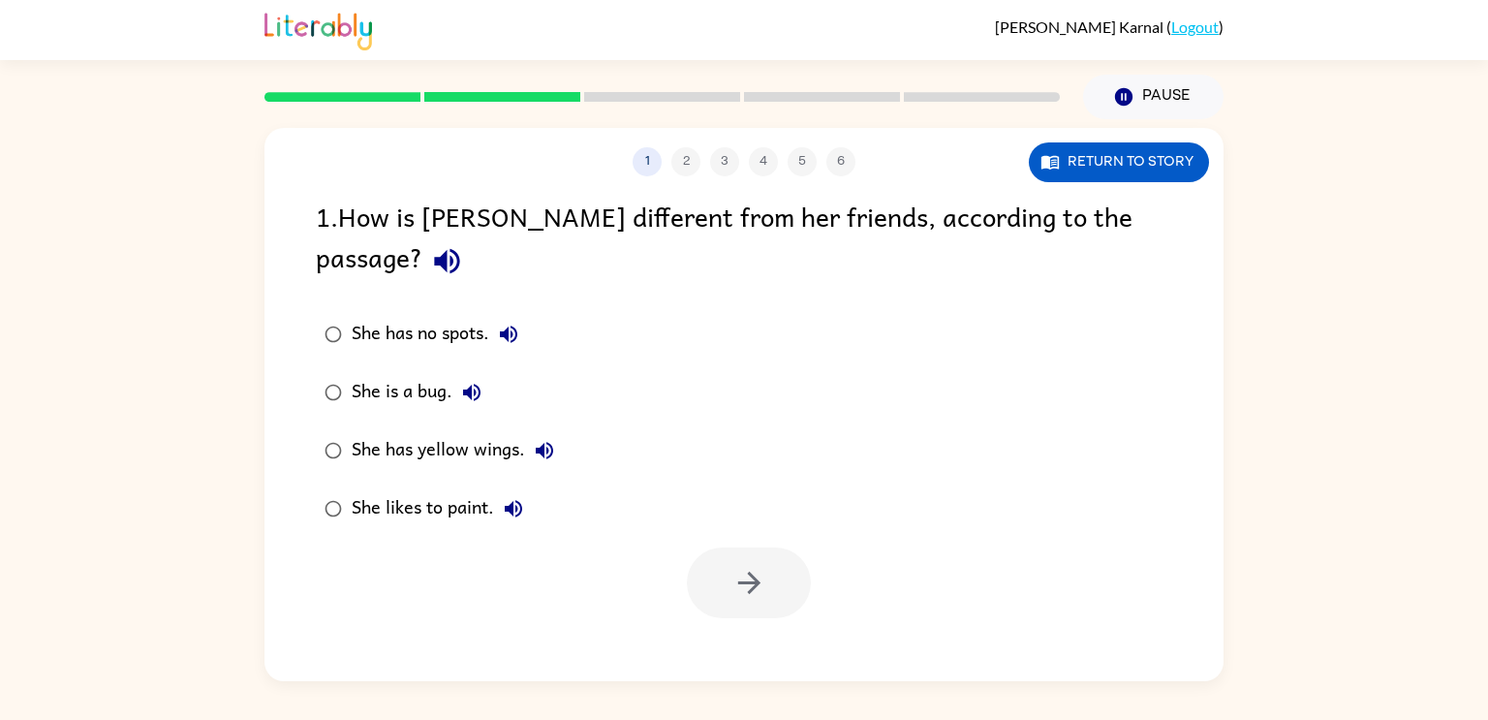
click at [396, 431] on div "She has yellow wings." at bounding box center [458, 450] width 212 height 39
click at [734, 566] on icon "button" at bounding box center [749, 583] width 34 height 34
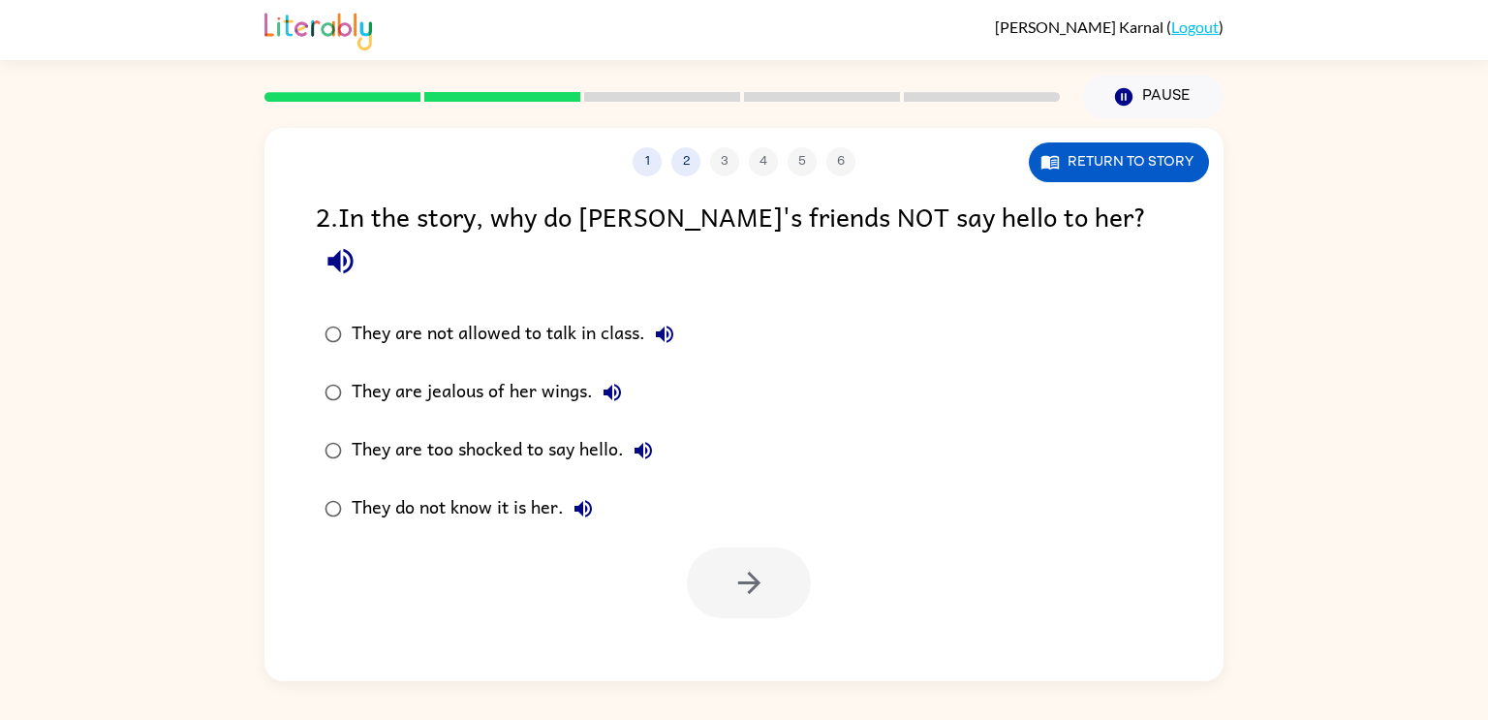
click at [448, 489] on div "They do not know it is her." at bounding box center [477, 508] width 251 height 39
click at [783, 547] on button "button" at bounding box center [749, 582] width 124 height 71
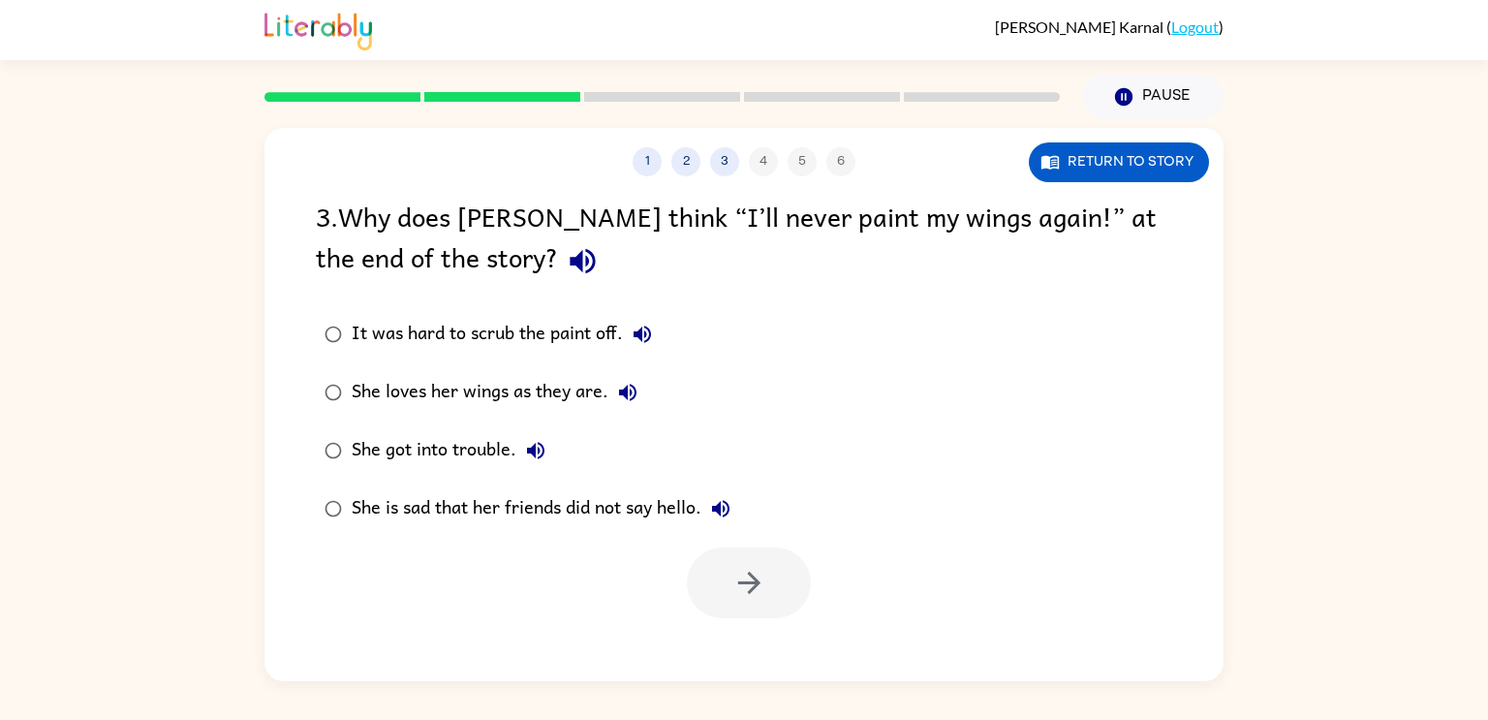
click at [664, 498] on div "She is sad that her friends did not say hello." at bounding box center [546, 508] width 388 height 39
click at [446, 389] on div "She loves her wings as they are." at bounding box center [499, 392] width 295 height 39
click at [781, 562] on button "button" at bounding box center [749, 582] width 124 height 71
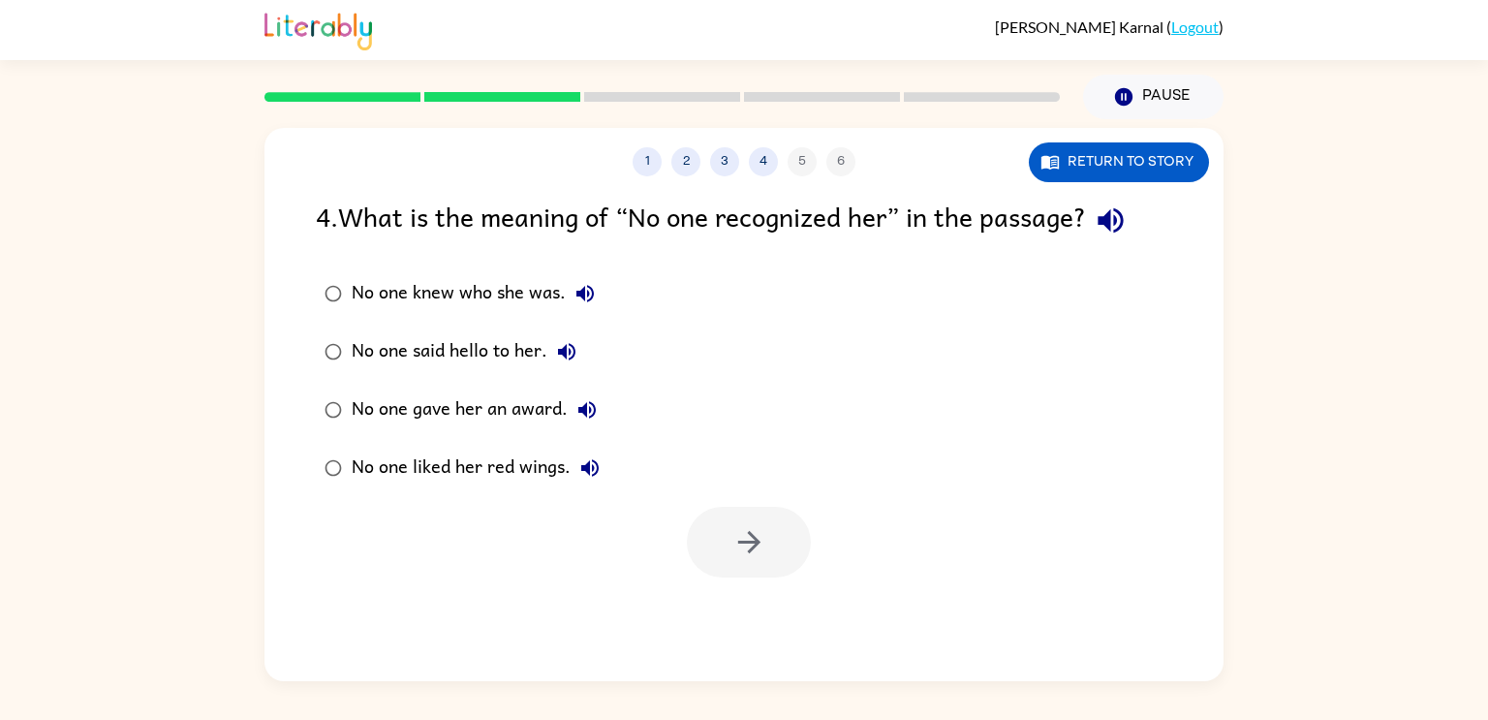
click at [550, 294] on div "No one knew who she was." at bounding box center [478, 293] width 253 height 39
click at [734, 548] on icon "button" at bounding box center [749, 542] width 34 height 34
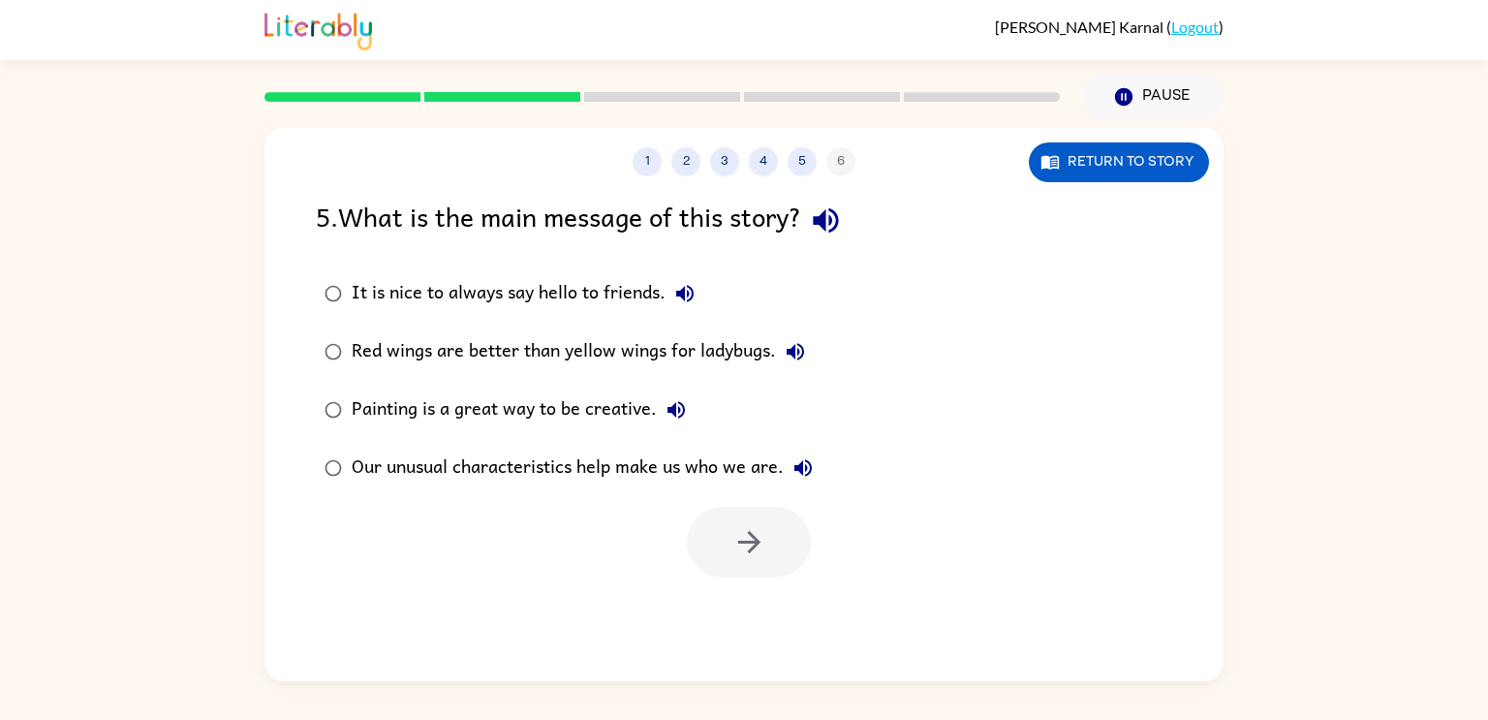
click at [610, 466] on div "Our unusual characteristics help make us who we are." at bounding box center [587, 468] width 471 height 39
click at [758, 534] on icon "button" at bounding box center [749, 542] width 34 height 34
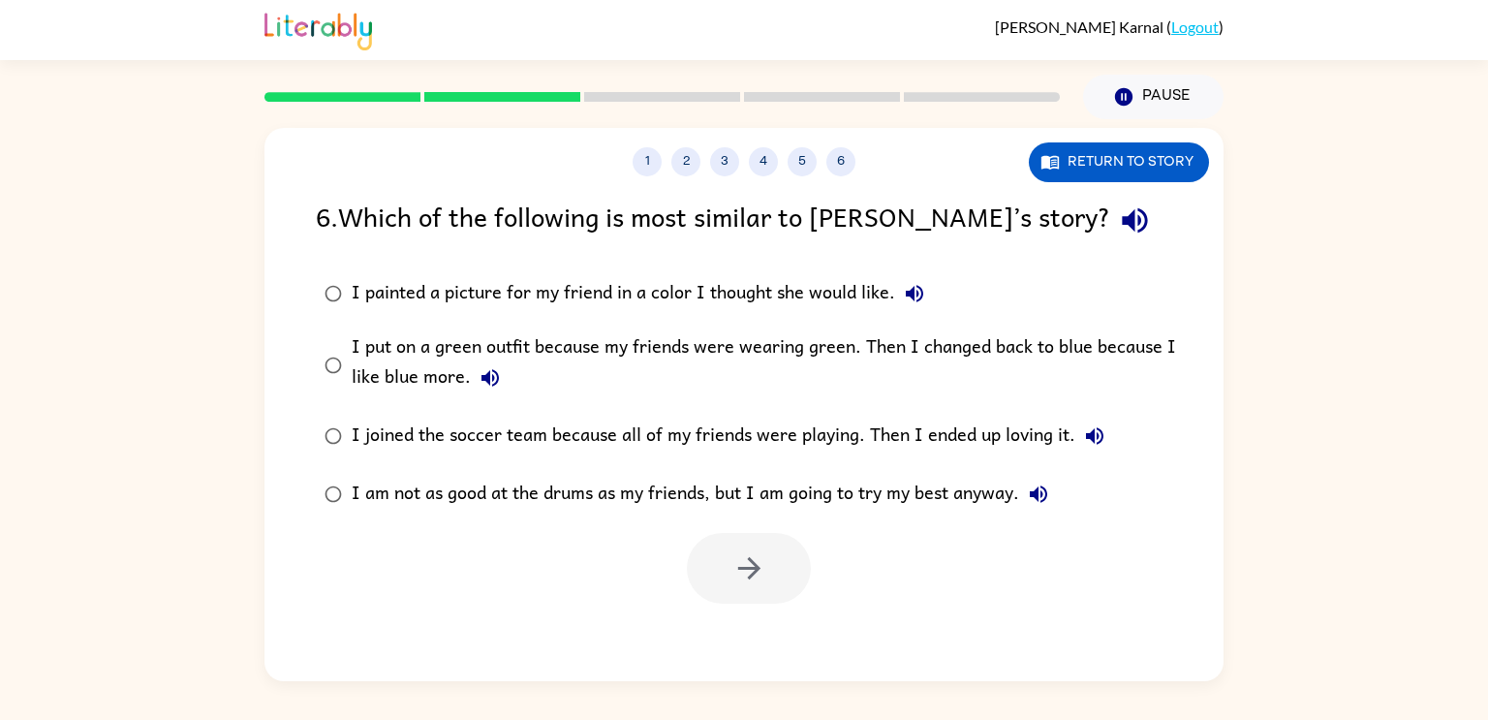
click at [811, 345] on div "I put on a green outfit because my friends were wearing green. Then I changed b…" at bounding box center [775, 364] width 847 height 65
click at [710, 580] on button "button" at bounding box center [749, 568] width 124 height 71
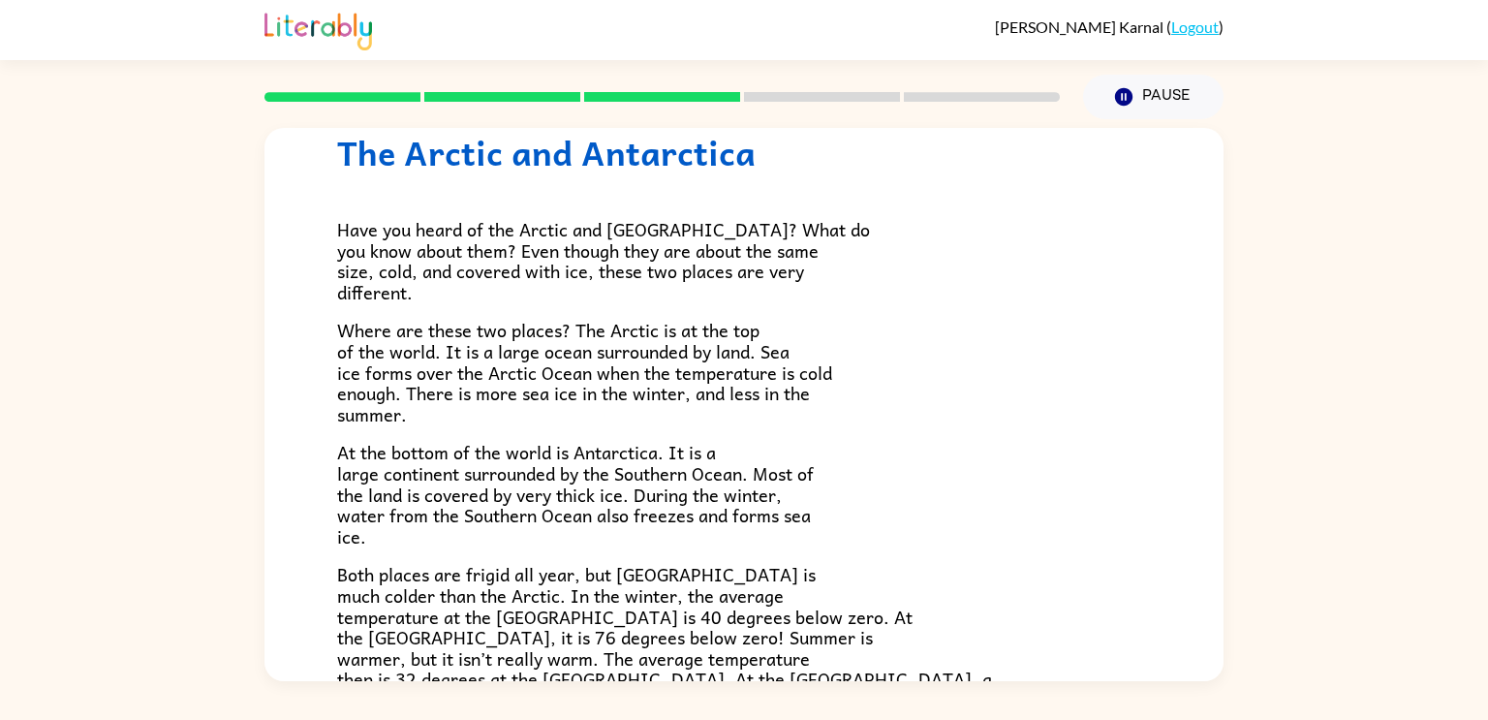
scroll to position [65, 0]
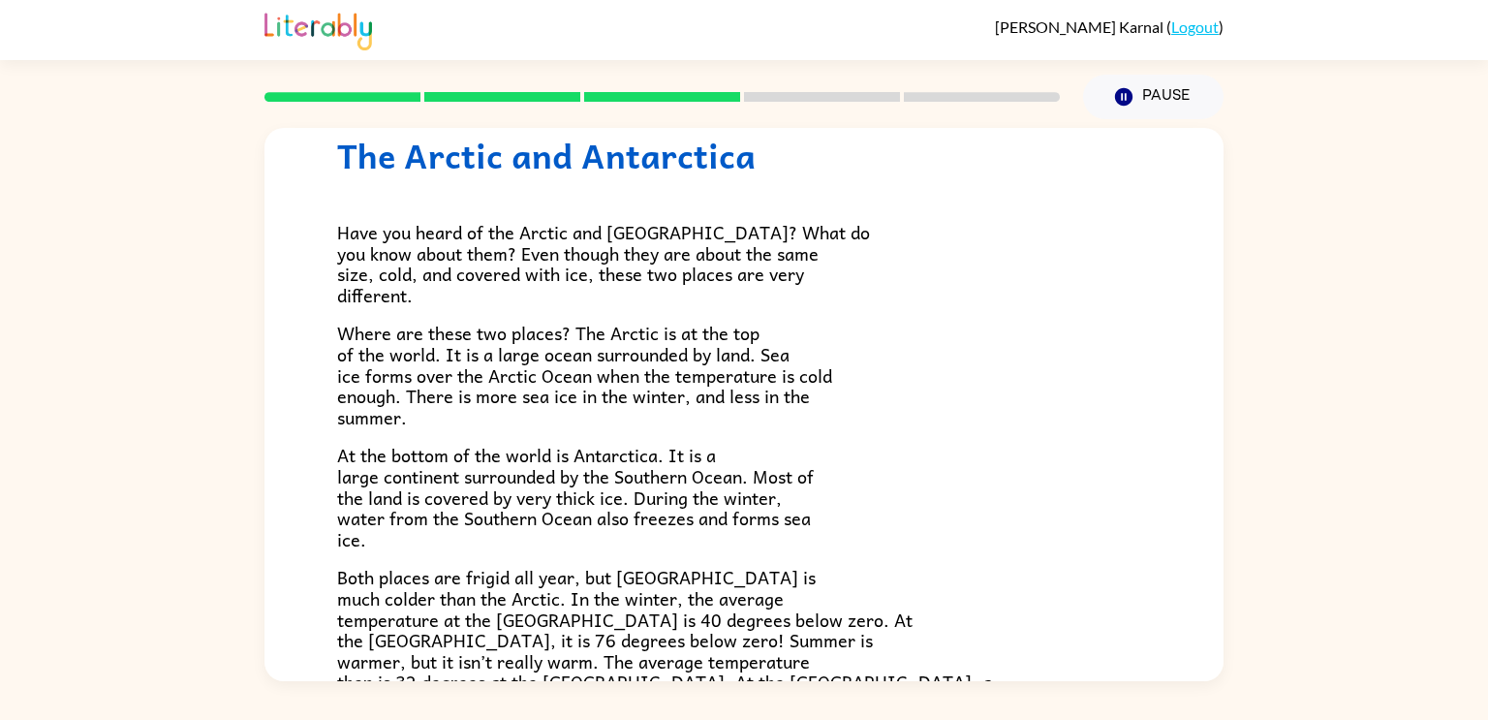
click at [1176, 449] on div "The Arctic and [GEOGRAPHIC_DATA] Have you heard of the Arctic and [GEOGRAPHIC_D…" at bounding box center [743, 494] width 959 height 862
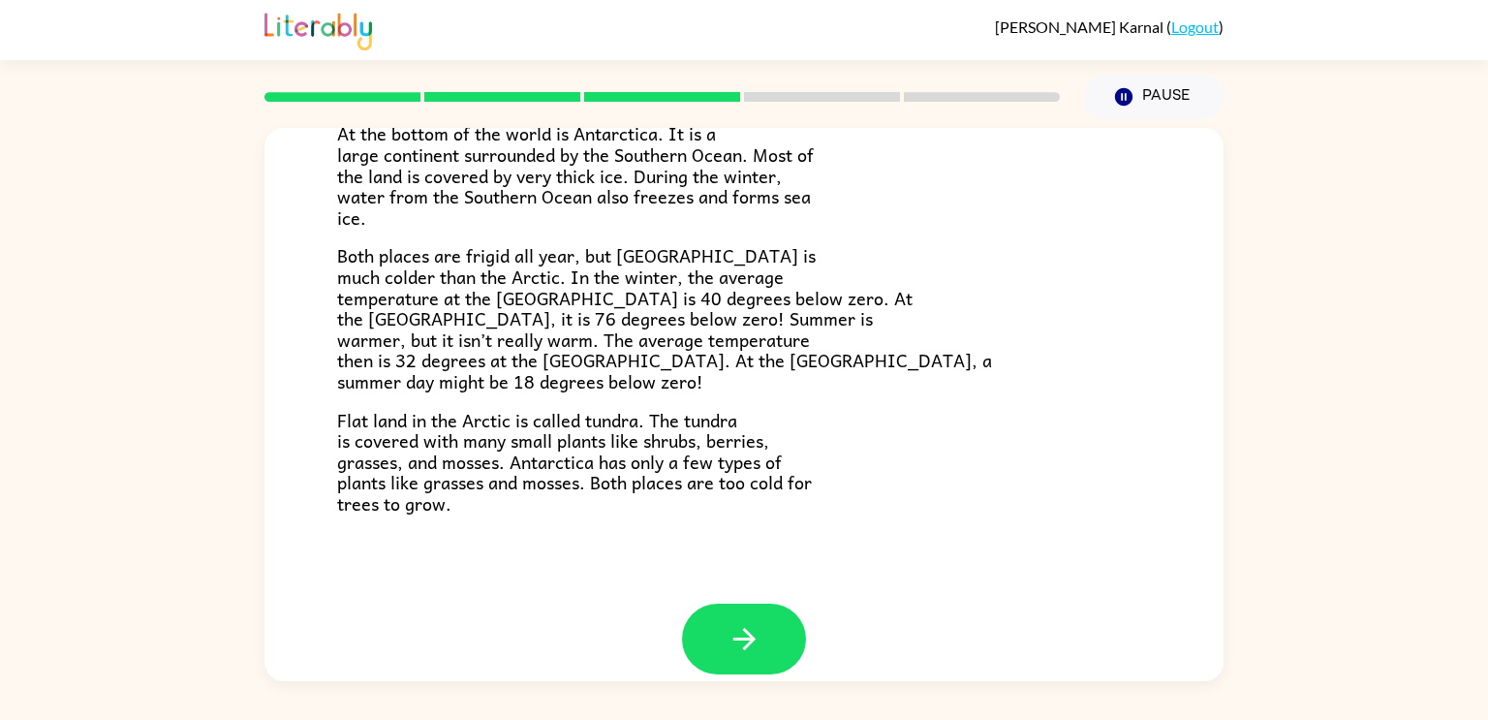
scroll to position [409, 0]
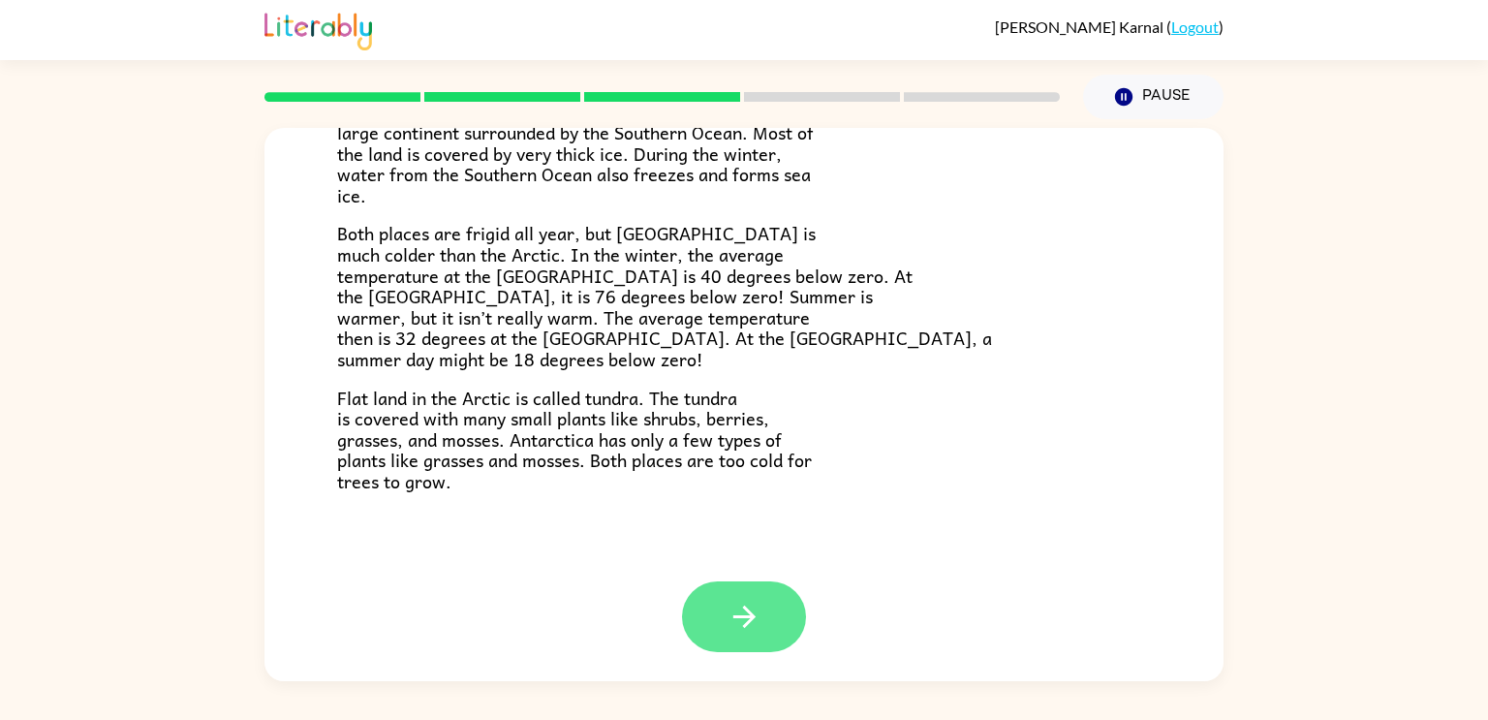
click at [723, 632] on button "button" at bounding box center [744, 616] width 124 height 71
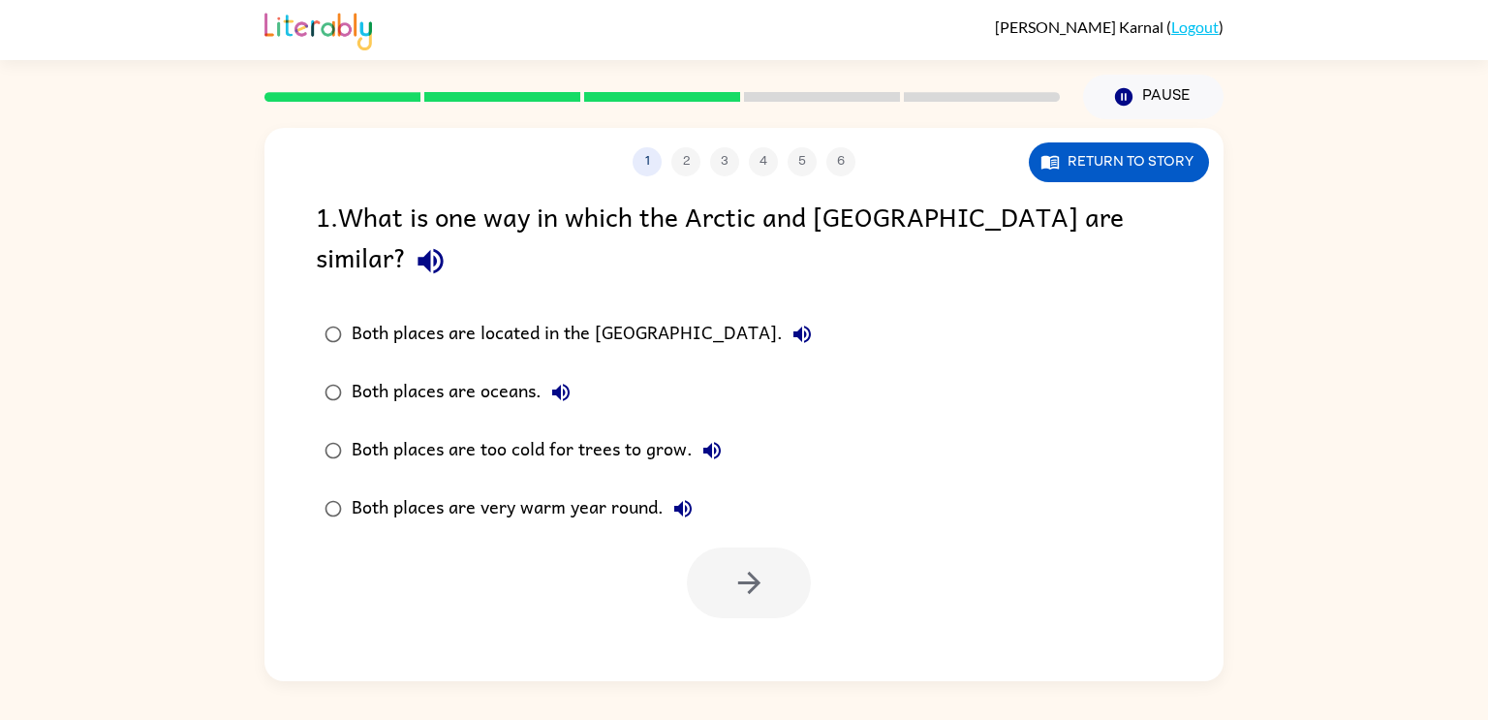
scroll to position [0, 0]
click at [528, 431] on div "Both places are too cold for trees to grow." at bounding box center [542, 450] width 380 height 39
click at [711, 547] on button "button" at bounding box center [749, 582] width 124 height 71
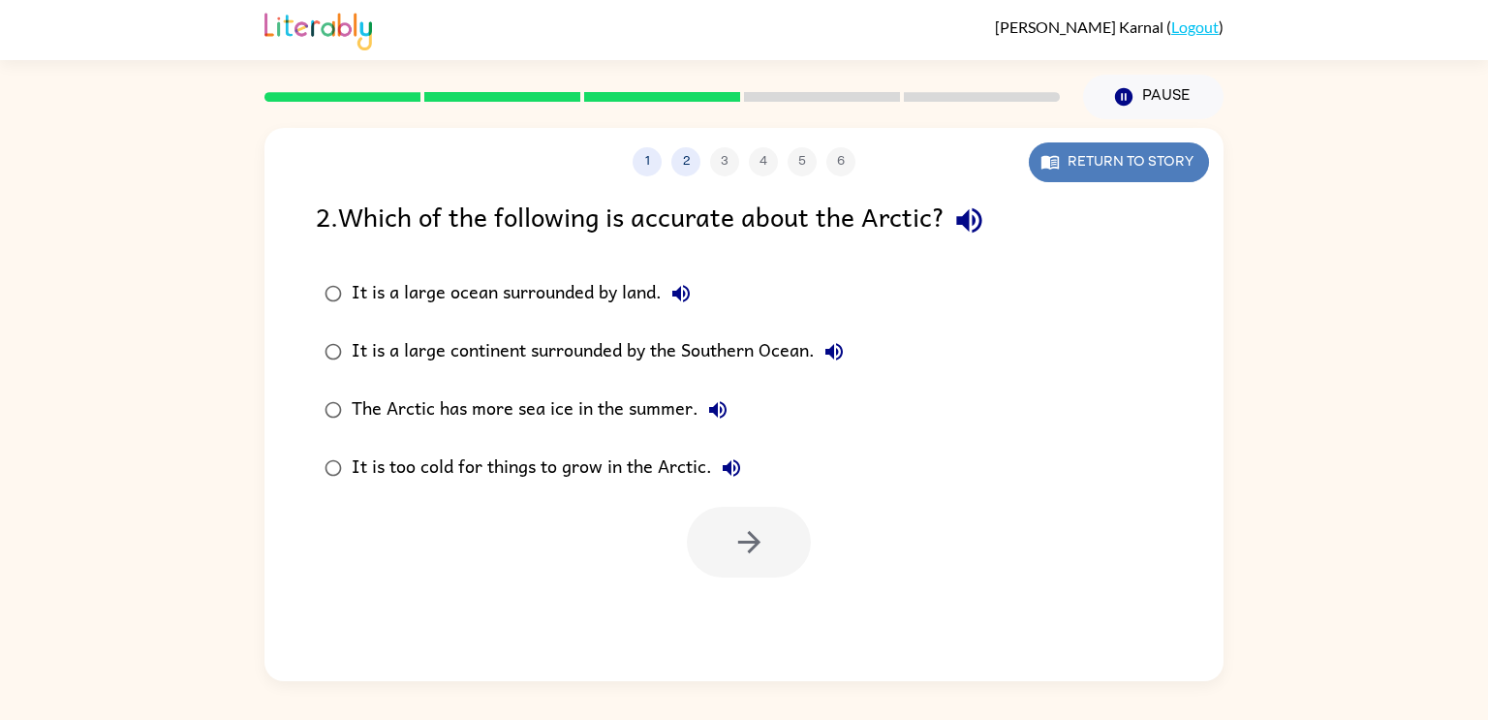
click at [1162, 170] on button "Return to story" at bounding box center [1119, 162] width 180 height 40
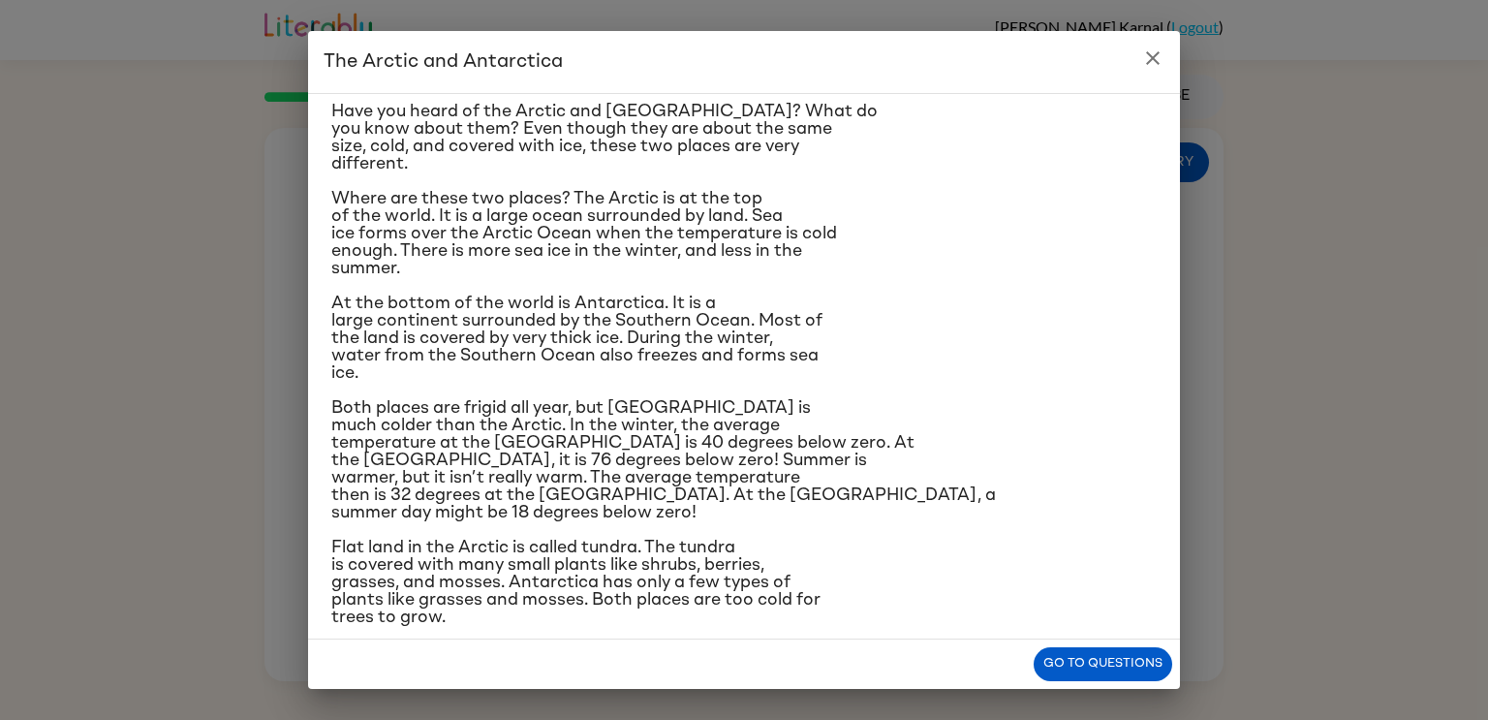
scroll to position [52, 0]
click at [1164, 74] on button "close" at bounding box center [1152, 58] width 39 height 39
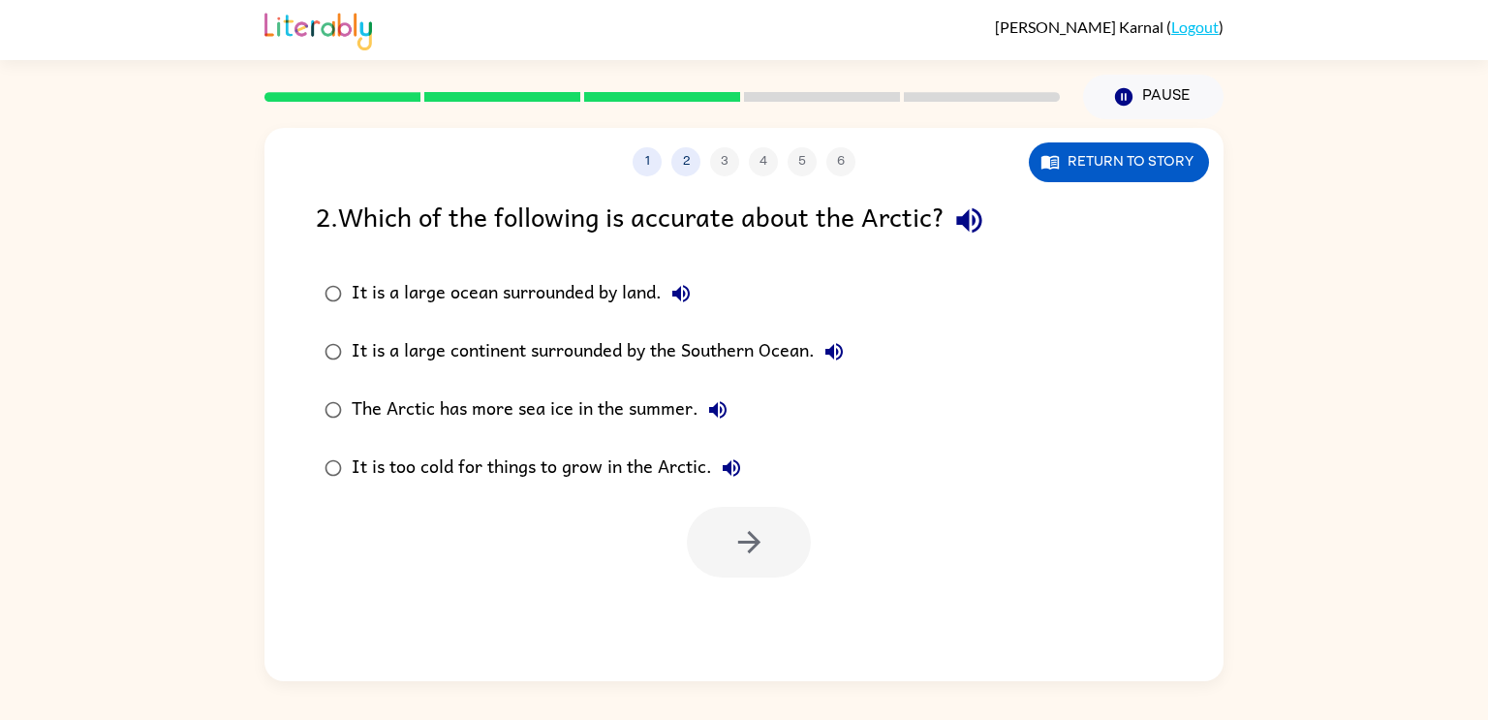
click at [595, 480] on div "It is too cold for things to grow in the Arctic." at bounding box center [551, 468] width 399 height 39
click at [611, 461] on div "It is too cold for things to grow in the Arctic." at bounding box center [551, 468] width 399 height 39
click at [748, 542] on icon "button" at bounding box center [748, 542] width 22 height 22
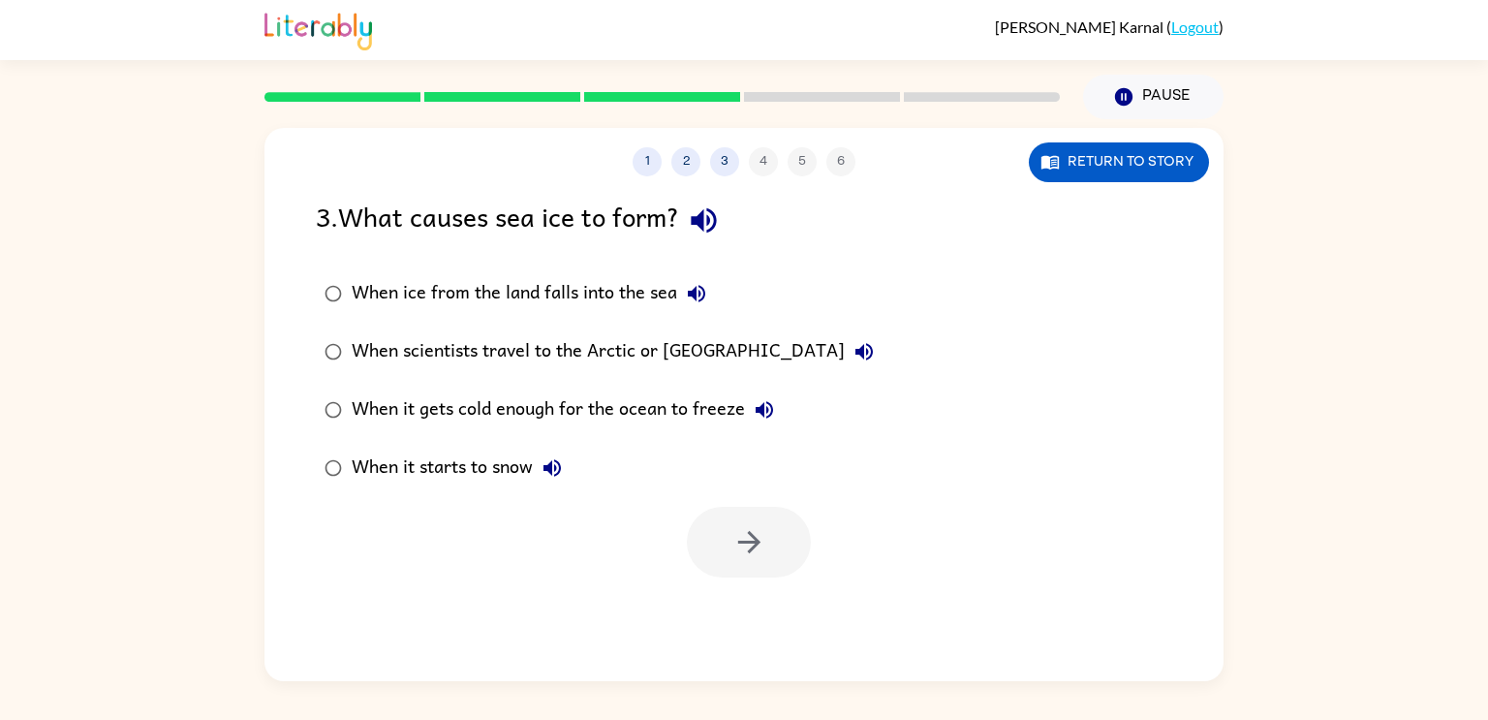
click at [675, 397] on div "When it gets cold enough for the ocean to freeze" at bounding box center [568, 409] width 432 height 39
click at [737, 510] on button "button" at bounding box center [749, 542] width 124 height 71
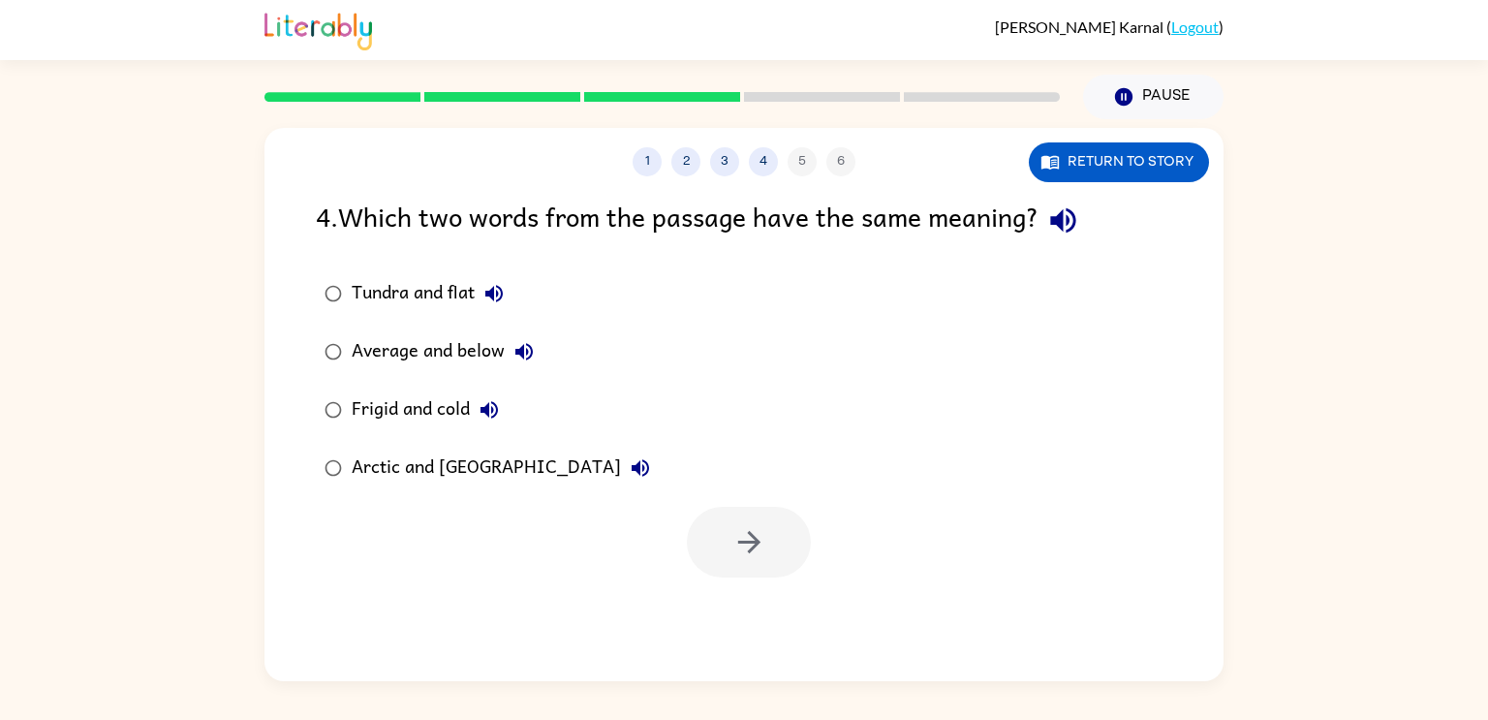
click at [469, 405] on div "Frigid and cold" at bounding box center [430, 409] width 157 height 39
click at [793, 515] on button "button" at bounding box center [749, 542] width 124 height 71
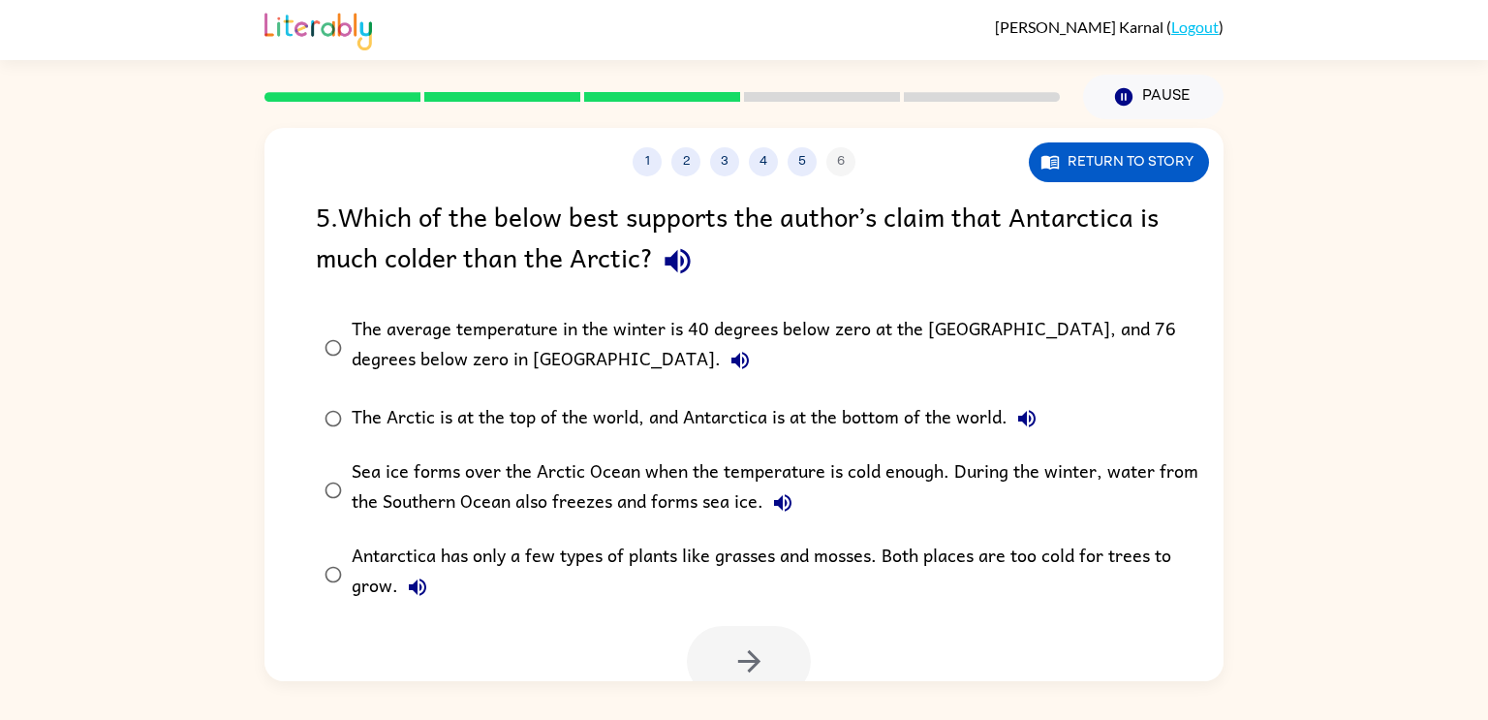
click at [395, 327] on div "The average temperature in the winter is 40 degrees below zero at the [GEOGRAPH…" at bounding box center [775, 347] width 847 height 65
click at [743, 663] on icon "button" at bounding box center [748, 661] width 22 height 22
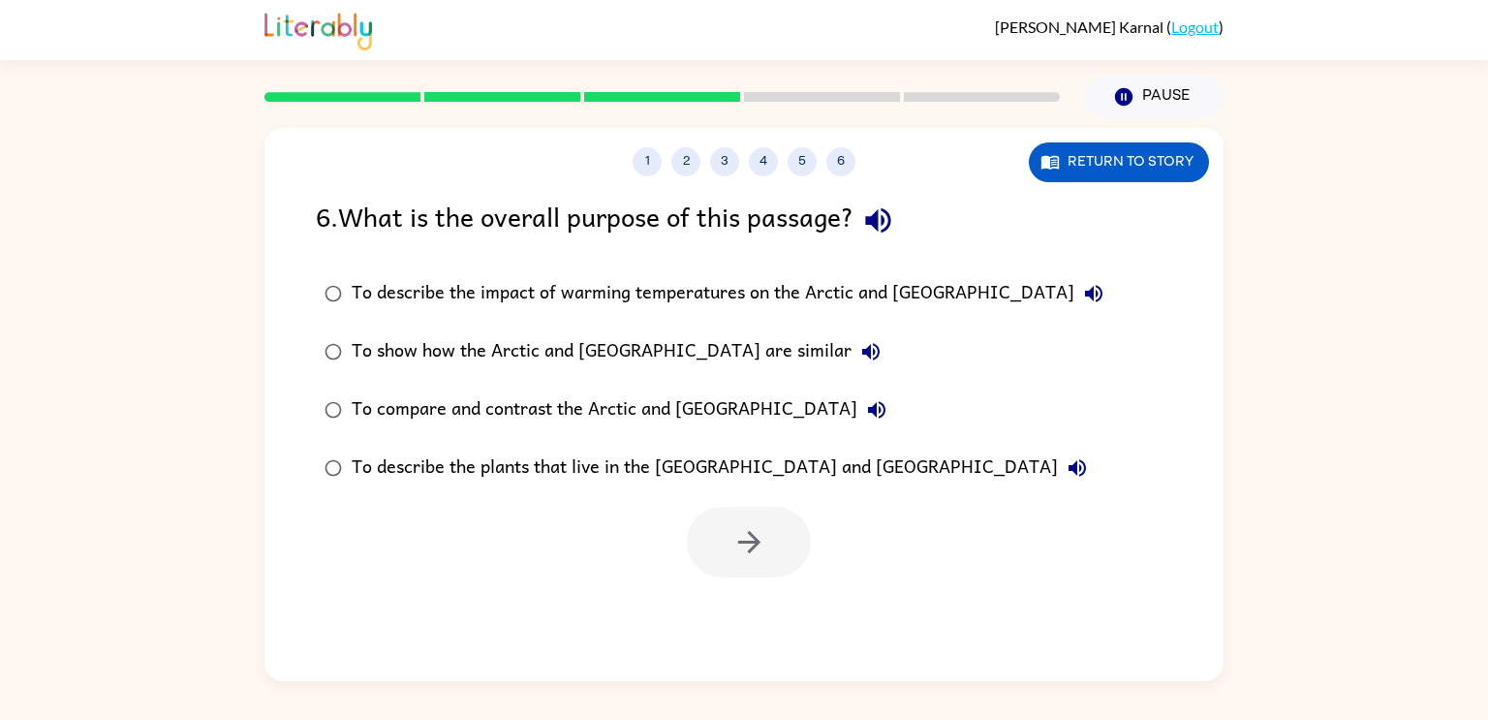
click at [410, 399] on div "To compare and contrast the Arctic and [GEOGRAPHIC_DATA]" at bounding box center [624, 409] width 544 height 39
click at [731, 580] on div "1 2 3 4 5 6 Return to story 6 . What is the overall purpose of this passage? To…" at bounding box center [743, 404] width 959 height 553
click at [728, 572] on button "button" at bounding box center [749, 542] width 124 height 71
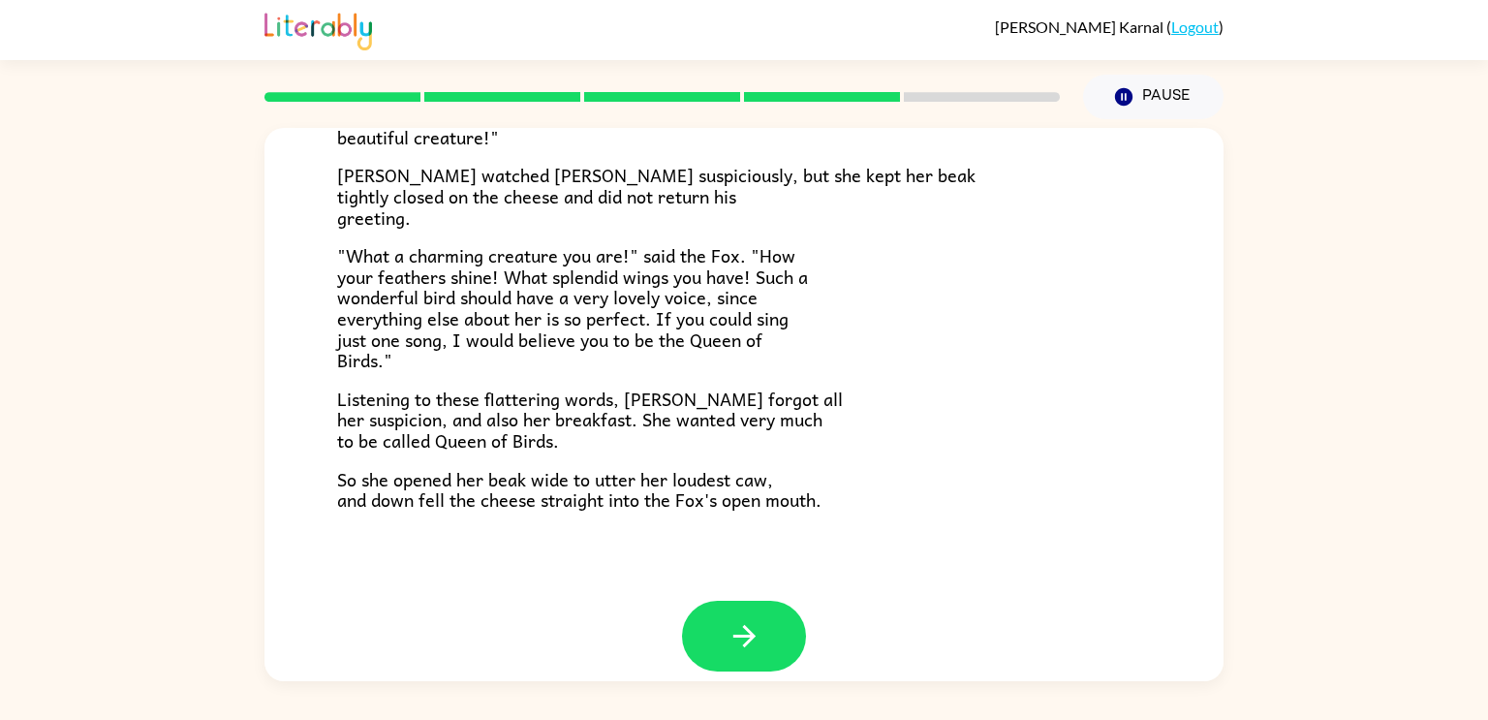
scroll to position [367, 0]
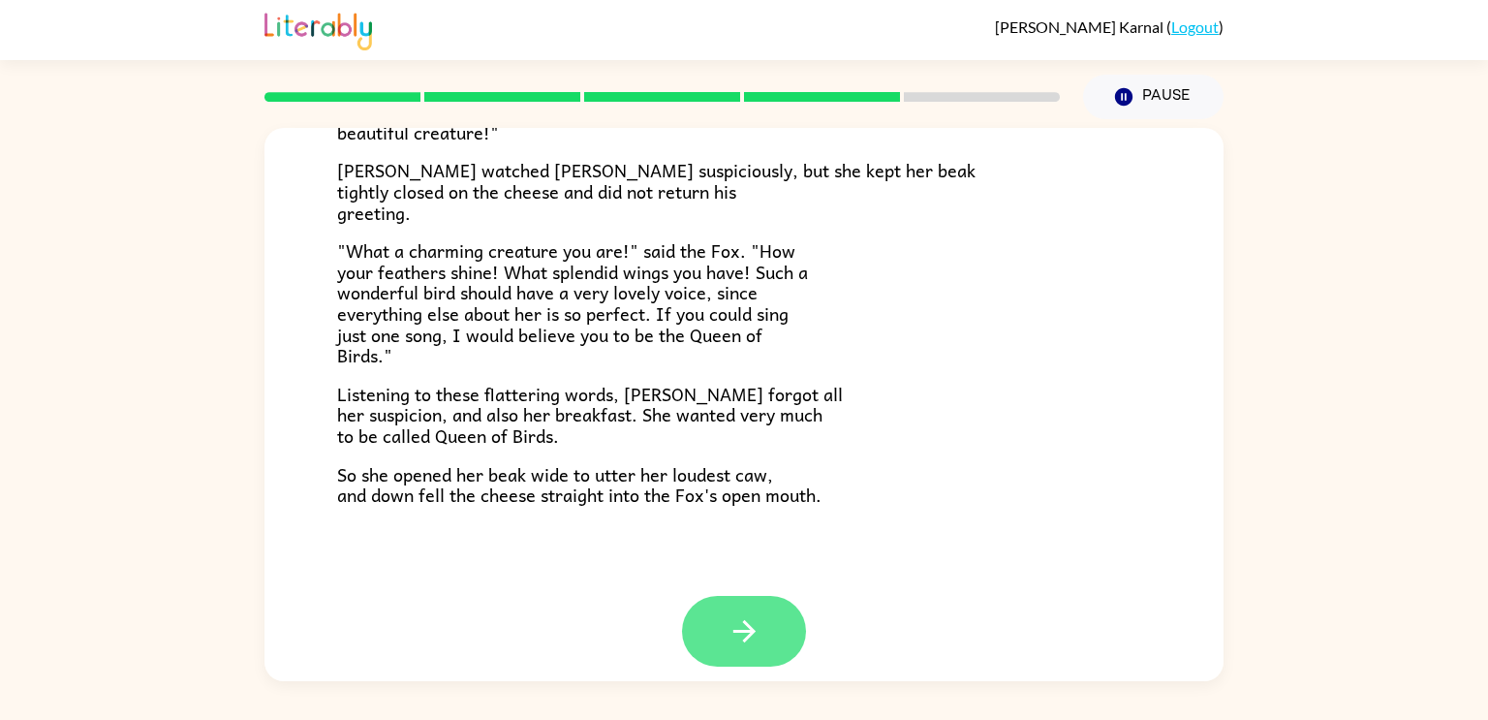
click at [785, 639] on button "button" at bounding box center [744, 631] width 124 height 71
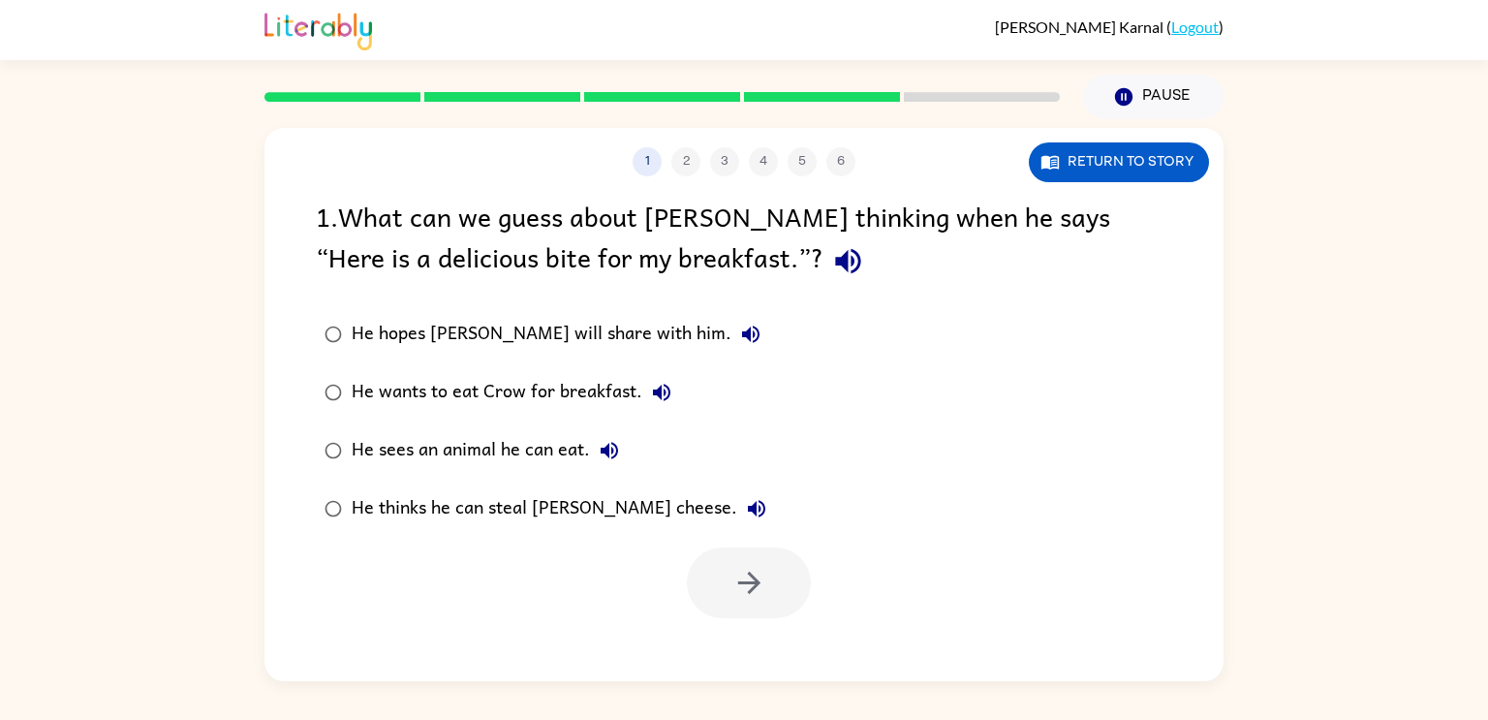
click at [568, 510] on div "He thinks he can steal [PERSON_NAME] cheese." at bounding box center [564, 508] width 424 height 39
click at [720, 572] on button "button" at bounding box center [749, 582] width 124 height 71
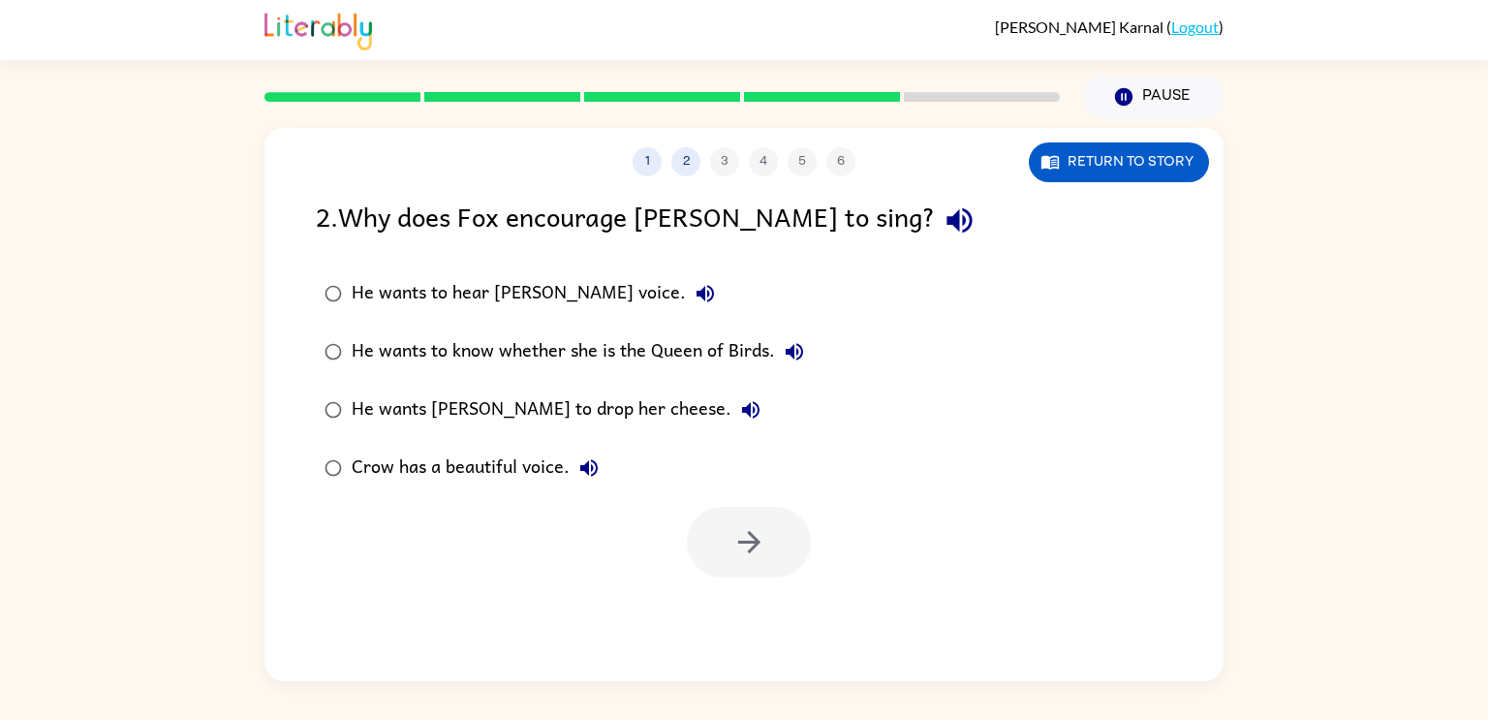
click at [561, 403] on div "He wants [PERSON_NAME] to drop her cheese." at bounding box center [561, 409] width 418 height 39
click at [751, 557] on icon "button" at bounding box center [749, 542] width 34 height 34
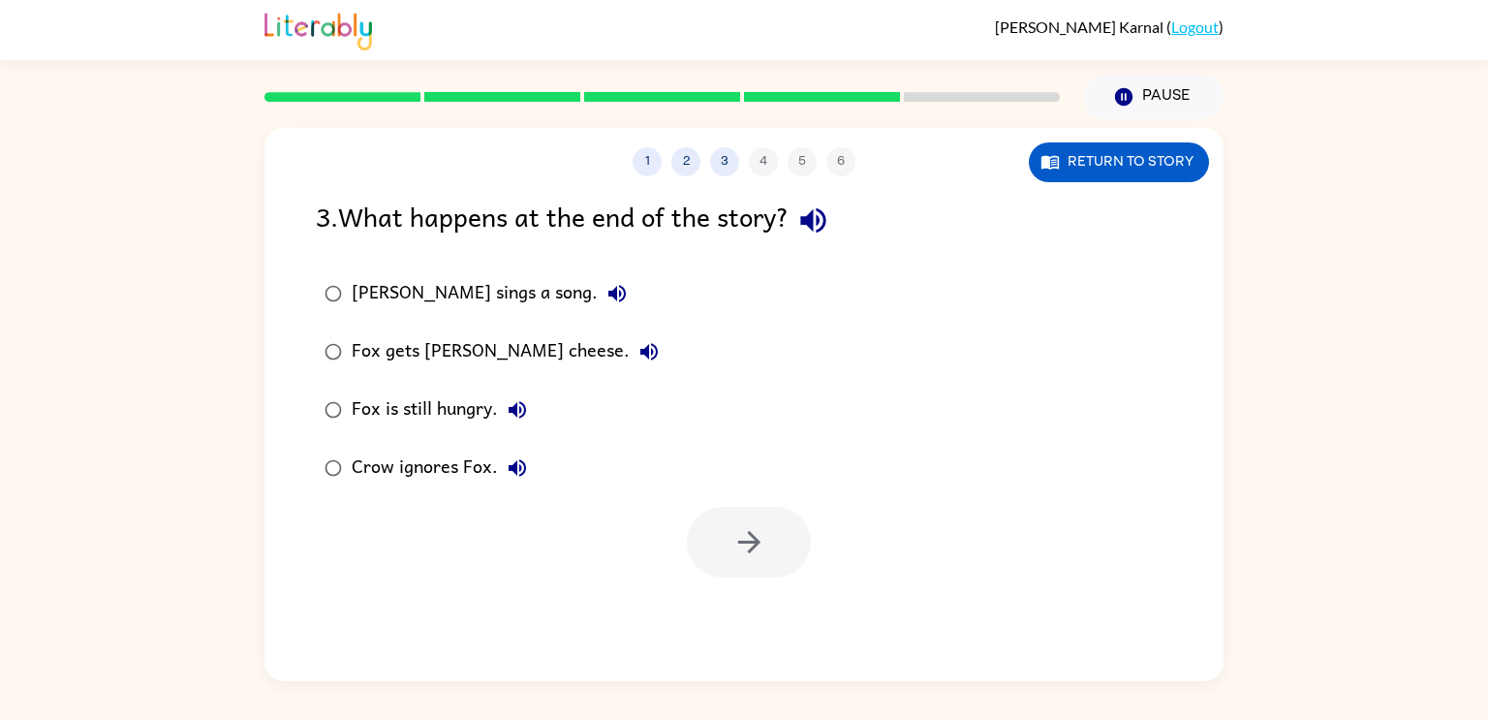
click at [471, 356] on div "Fox gets [PERSON_NAME] cheese." at bounding box center [510, 351] width 317 height 39
click at [722, 531] on button "button" at bounding box center [749, 542] width 124 height 71
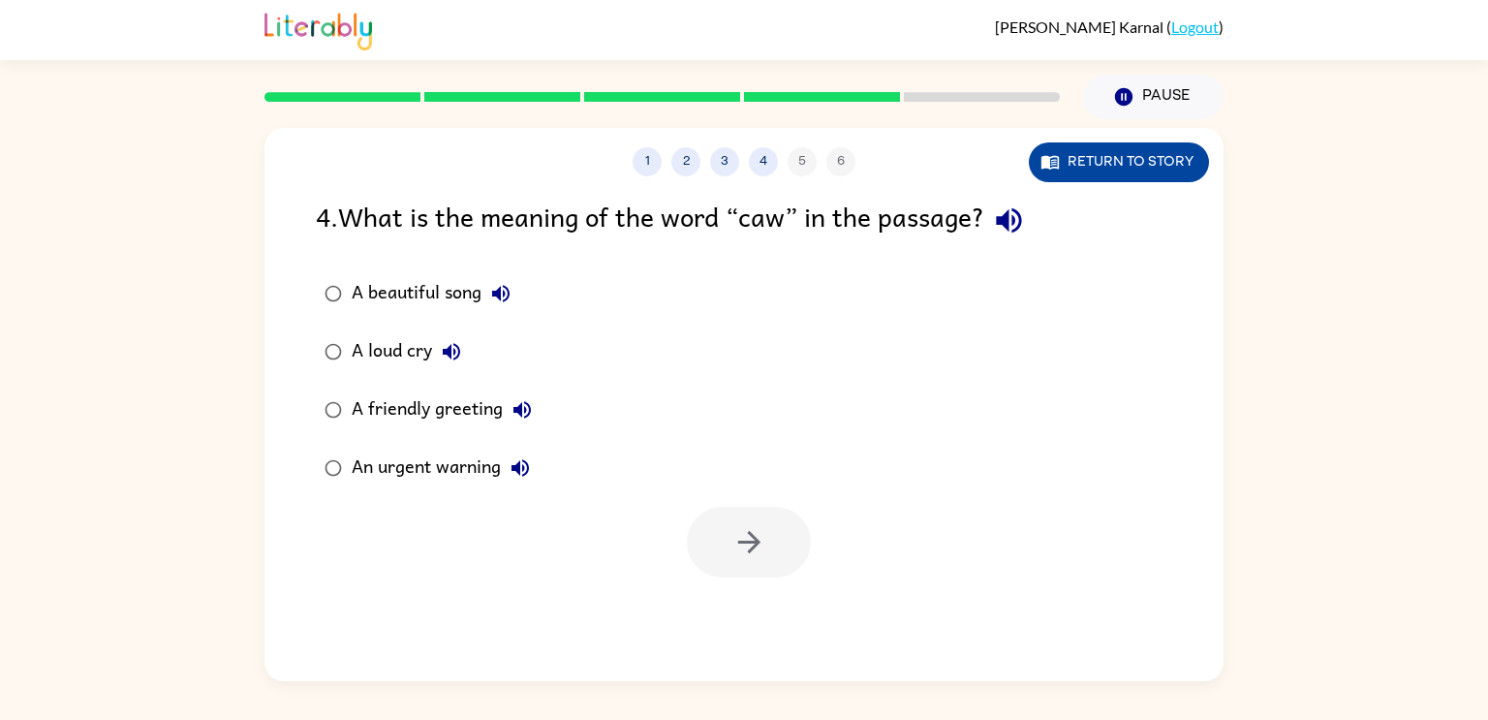
click at [1060, 144] on button "Return to story" at bounding box center [1119, 162] width 180 height 40
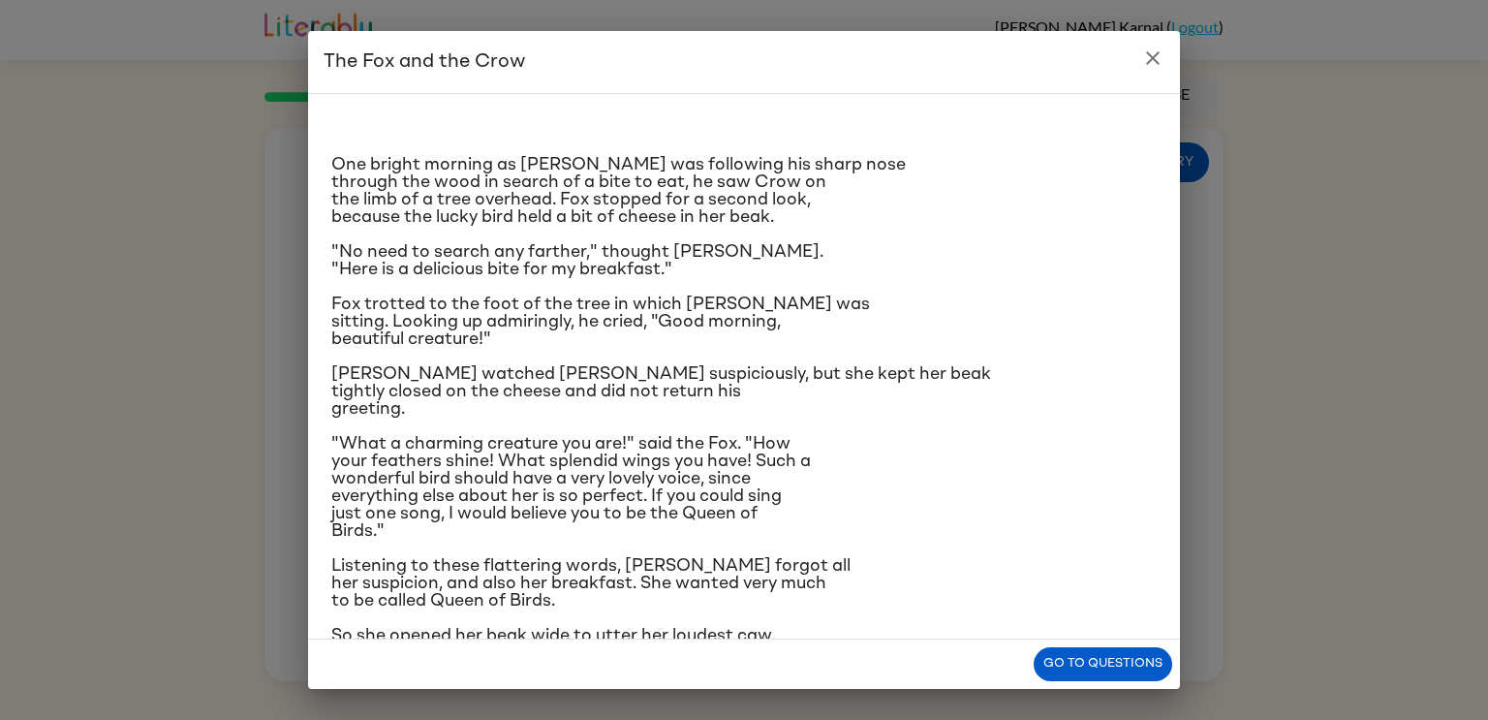
scroll to position [46, 0]
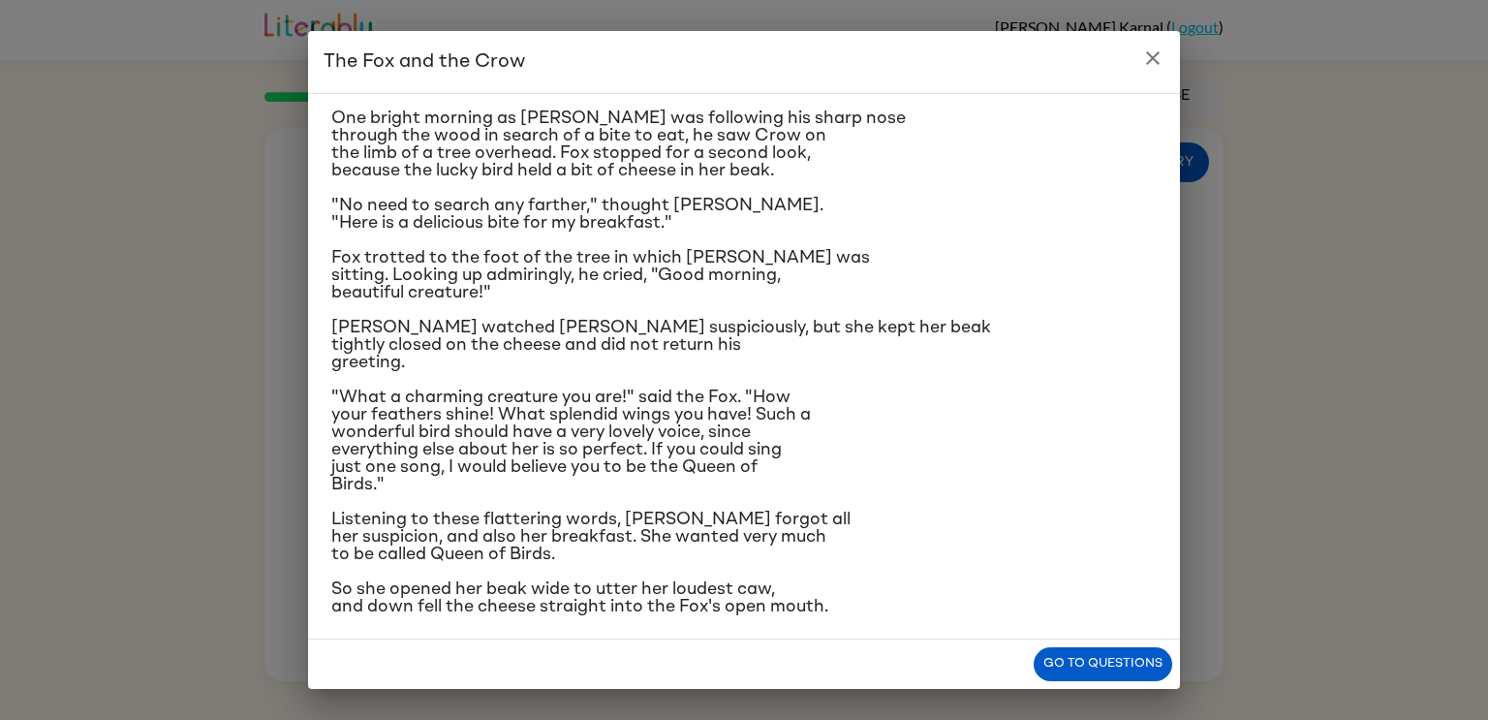
click at [1152, 72] on button "close" at bounding box center [1152, 58] width 39 height 39
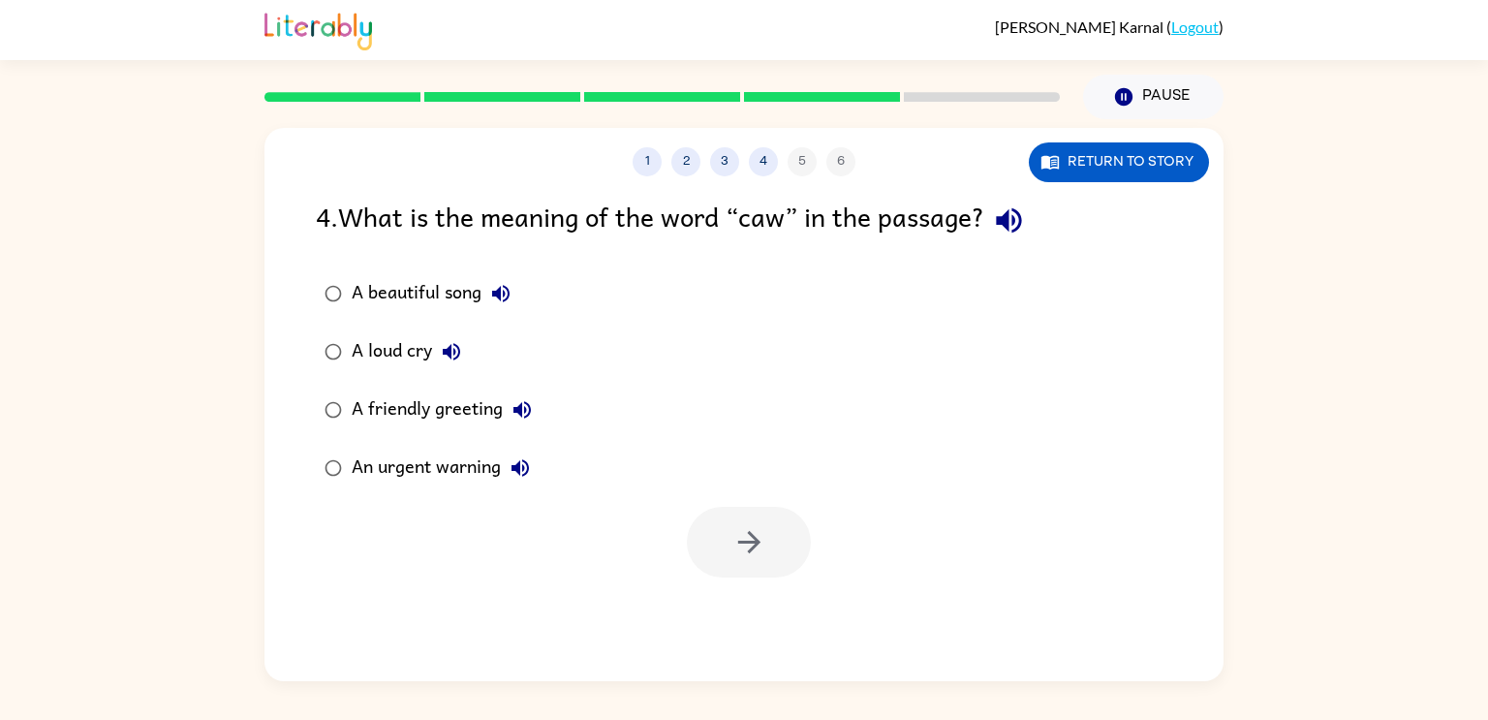
click at [434, 317] on label "A beautiful song" at bounding box center [428, 293] width 246 height 58
click at [765, 534] on icon "button" at bounding box center [749, 542] width 34 height 34
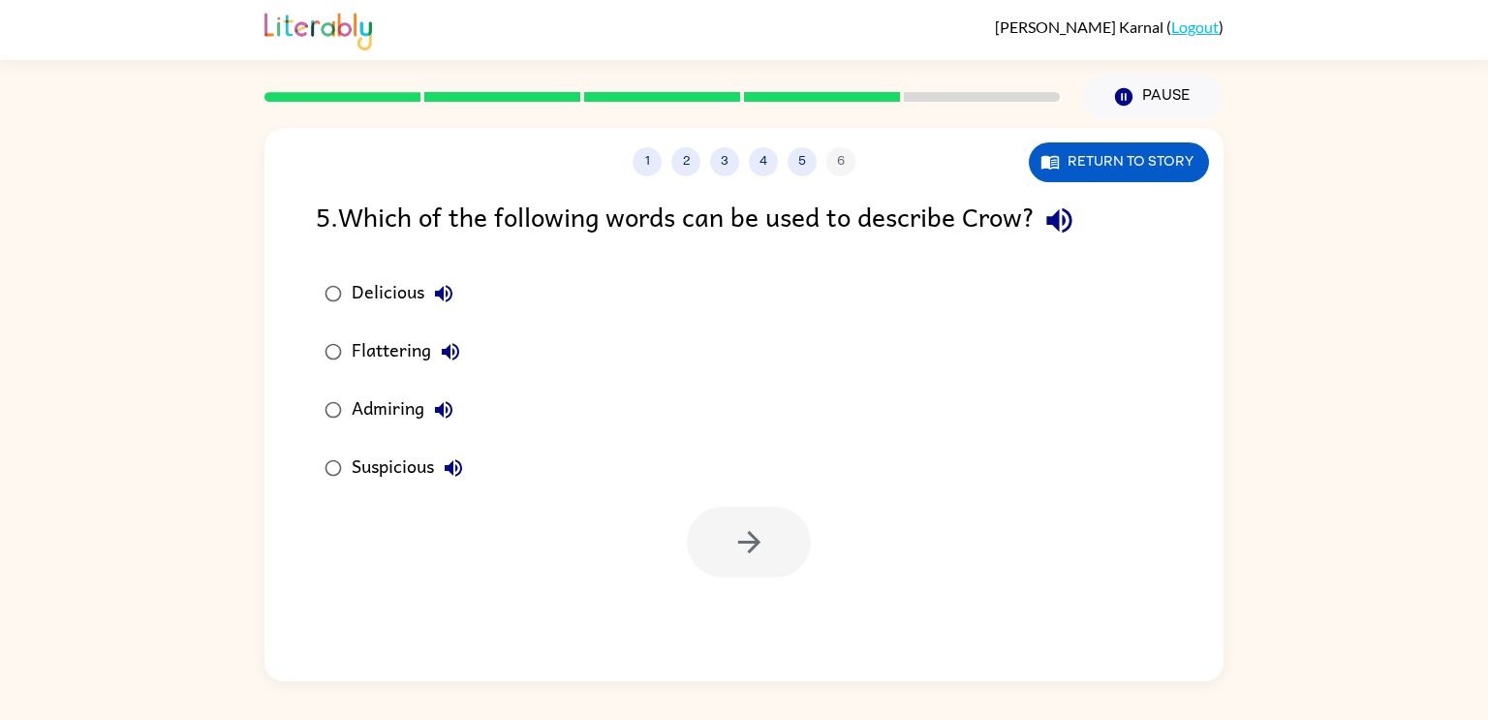
click at [414, 404] on div "Admiring" at bounding box center [407, 409] width 111 height 39
click at [722, 537] on button "button" at bounding box center [749, 542] width 124 height 71
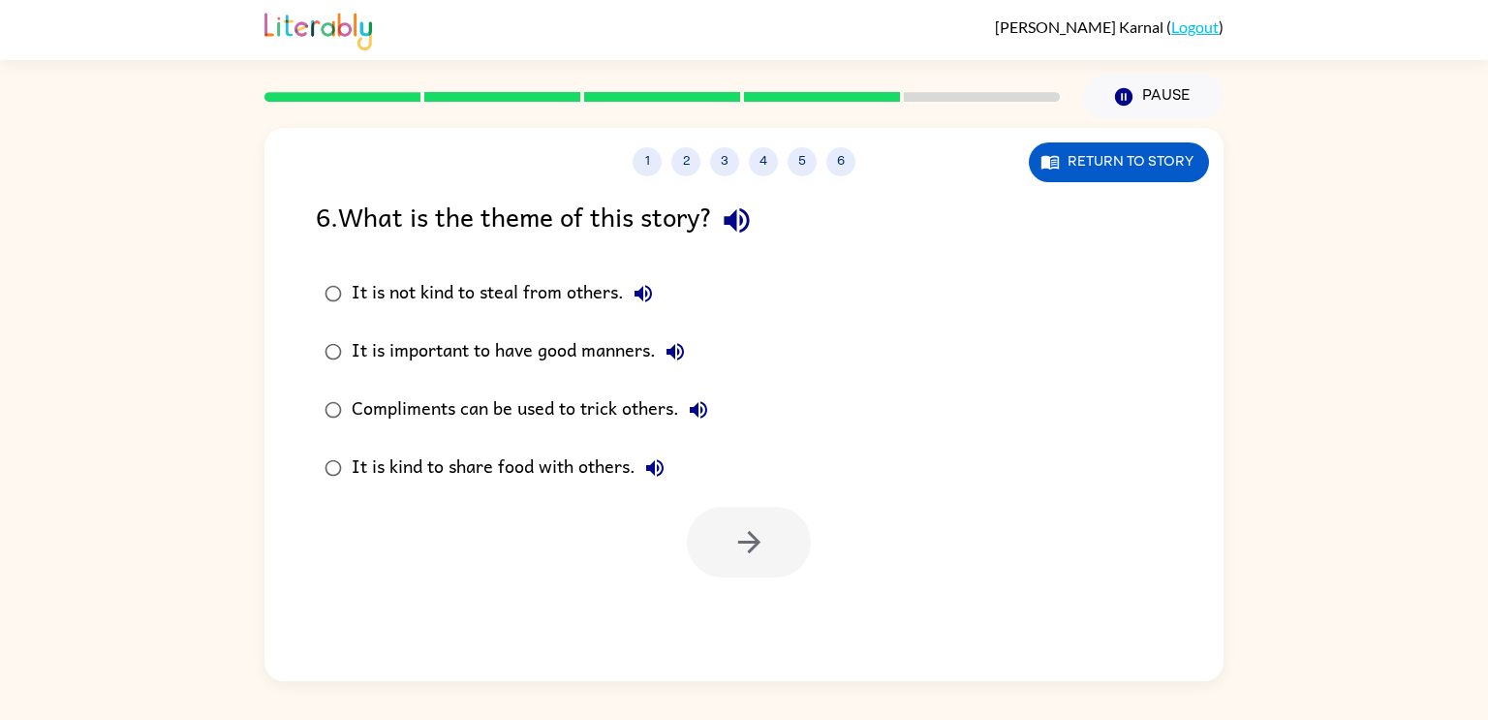
click at [578, 405] on div "Compliments can be used to trick others." at bounding box center [535, 409] width 366 height 39
click at [722, 559] on button "button" at bounding box center [749, 542] width 124 height 71
